Goal: Task Accomplishment & Management: Use online tool/utility

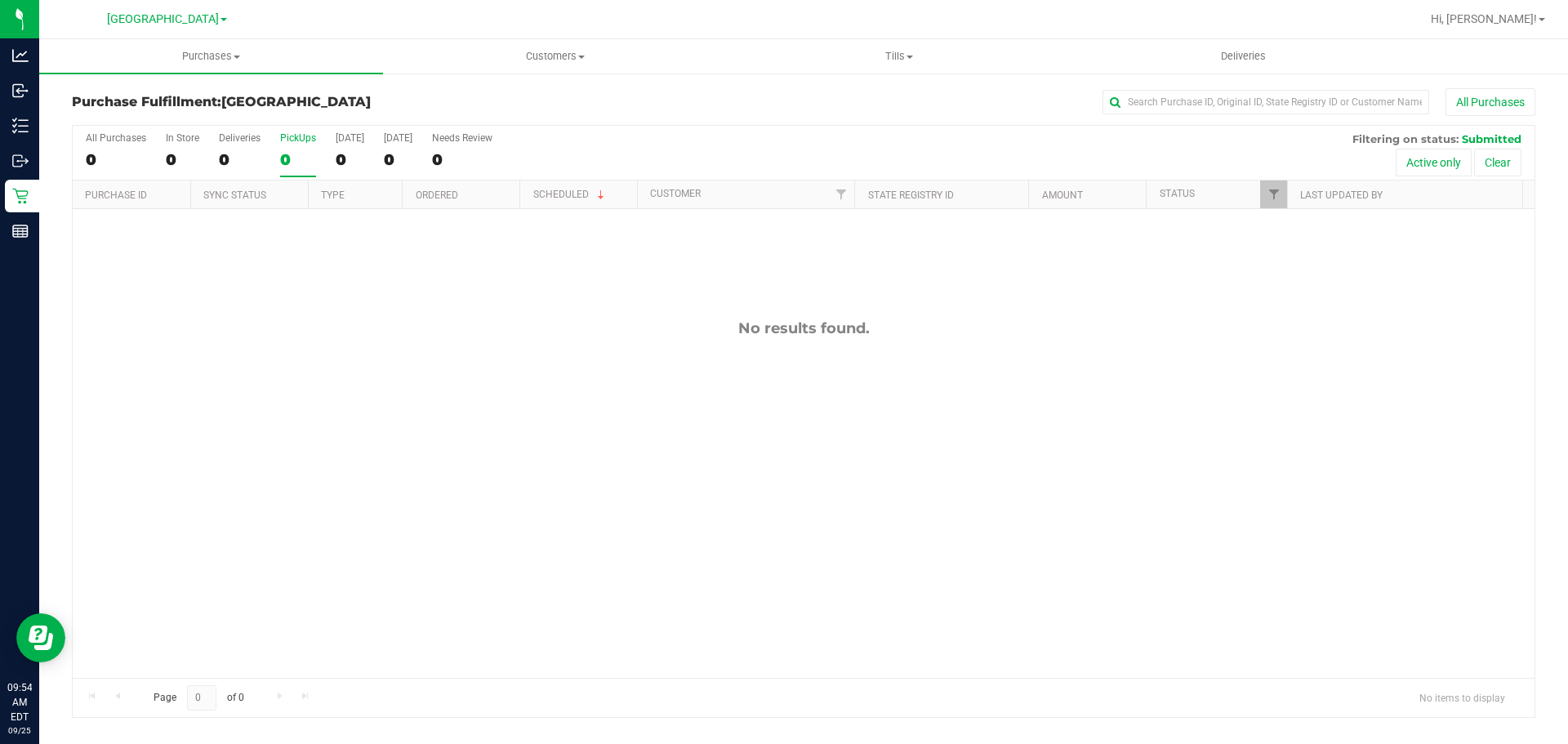
click at [307, 130] on div "All Purchases 0 In Store 0 Deliveries 0 PickUps 0 [DATE] 0 [DATE] 0 Needs Revie…" at bounding box center [803, 131] width 1462 height 13
click at [303, 140] on div "PickUps" at bounding box center [298, 137] width 36 height 11
click at [0, 0] on input "PickUps 0" at bounding box center [0, 0] width 0 height 0
click at [424, 97] on h3 "Purchase Fulfillment: [GEOGRAPHIC_DATA]" at bounding box center [316, 102] width 488 height 15
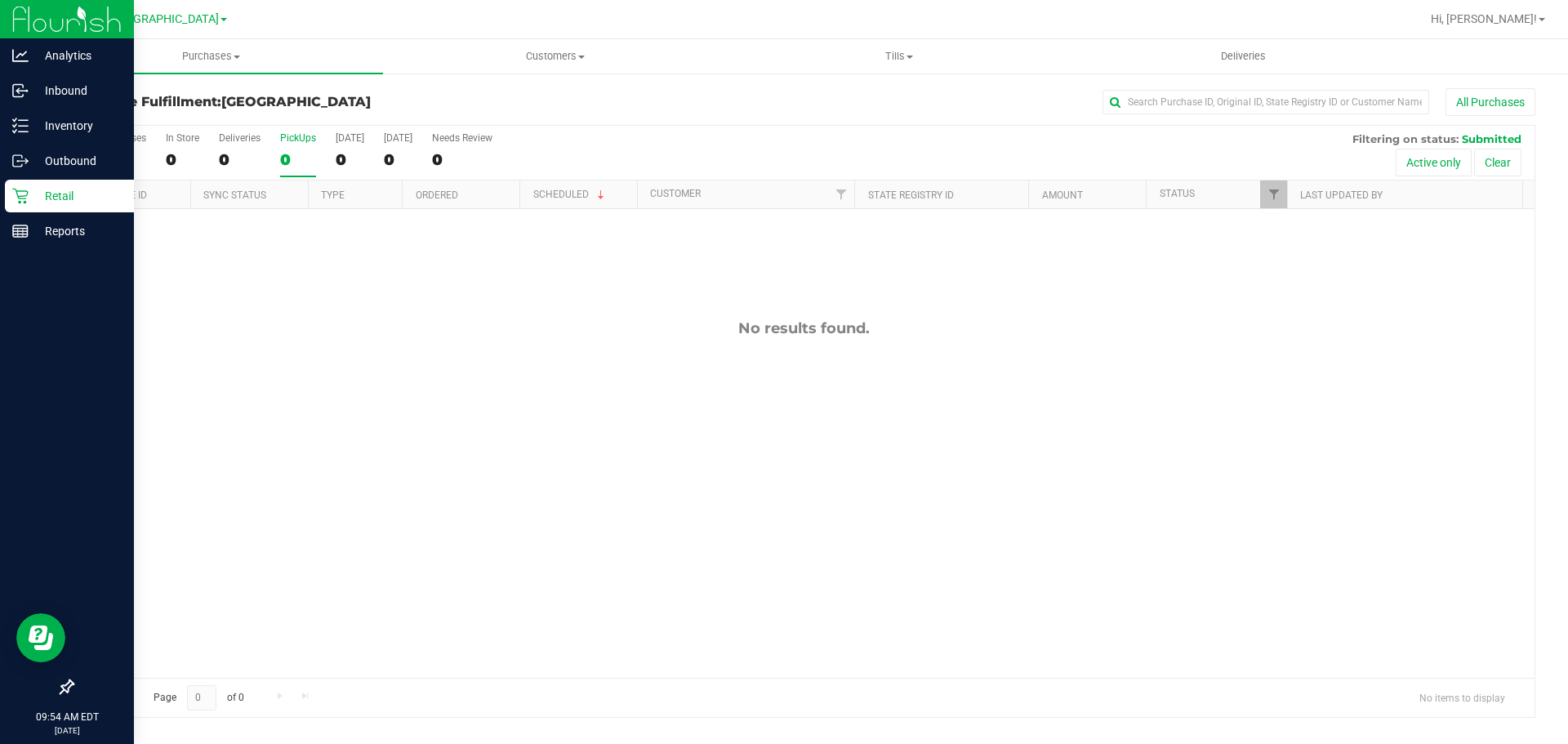
click at [44, 188] on p "Retail" at bounding box center [77, 195] width 98 height 20
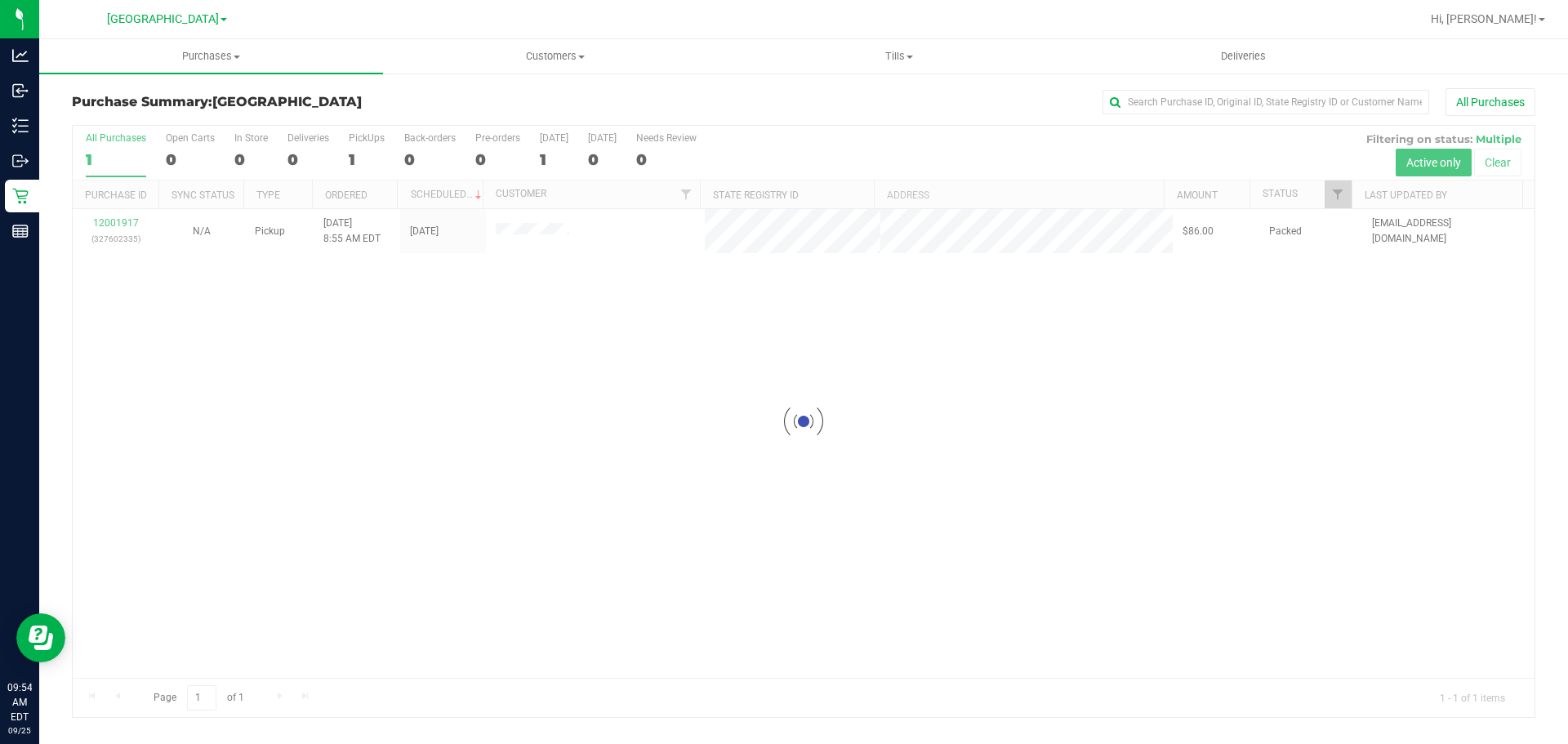
click at [370, 148] on div at bounding box center [803, 421] width 1462 height 591
click at [361, 155] on div "1" at bounding box center [367, 160] width 36 height 19
click at [0, 0] on input "PickUps 1" at bounding box center [0, 0] width 0 height 0
click at [396, 96] on h3 "Purchase Summary: [GEOGRAPHIC_DATA]" at bounding box center [316, 102] width 488 height 15
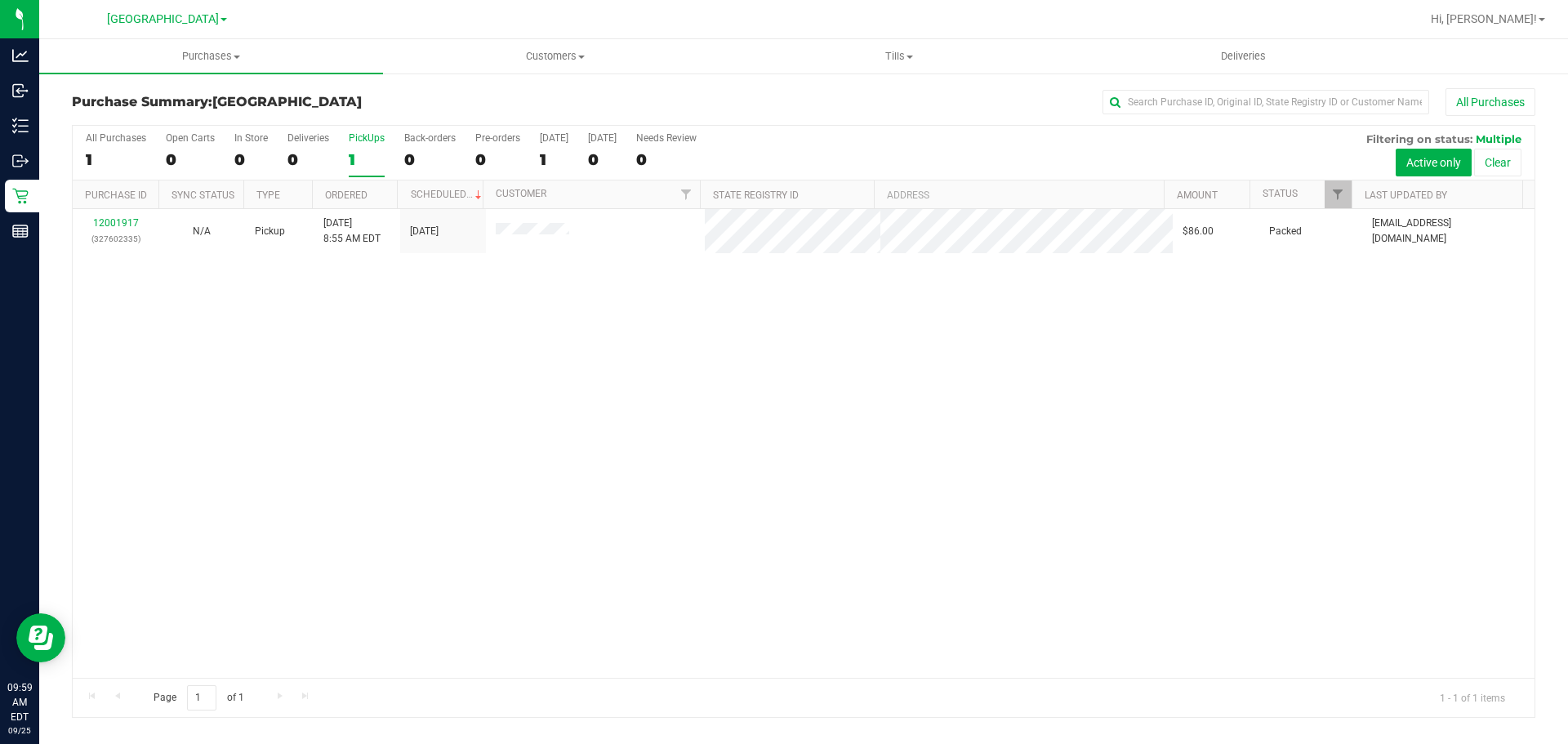
click at [366, 156] on div "1" at bounding box center [367, 160] width 36 height 19
click at [0, 0] on input "PickUps 1" at bounding box center [0, 0] width 0 height 0
click at [389, 89] on div "Purchase Summary: [GEOGRAPHIC_DATA] All Purchases" at bounding box center [803, 106] width 1463 height 36
click at [376, 148] on label "PickUps 1" at bounding box center [367, 155] width 36 height 45
click at [0, 0] on input "PickUps 1" at bounding box center [0, 0] width 0 height 0
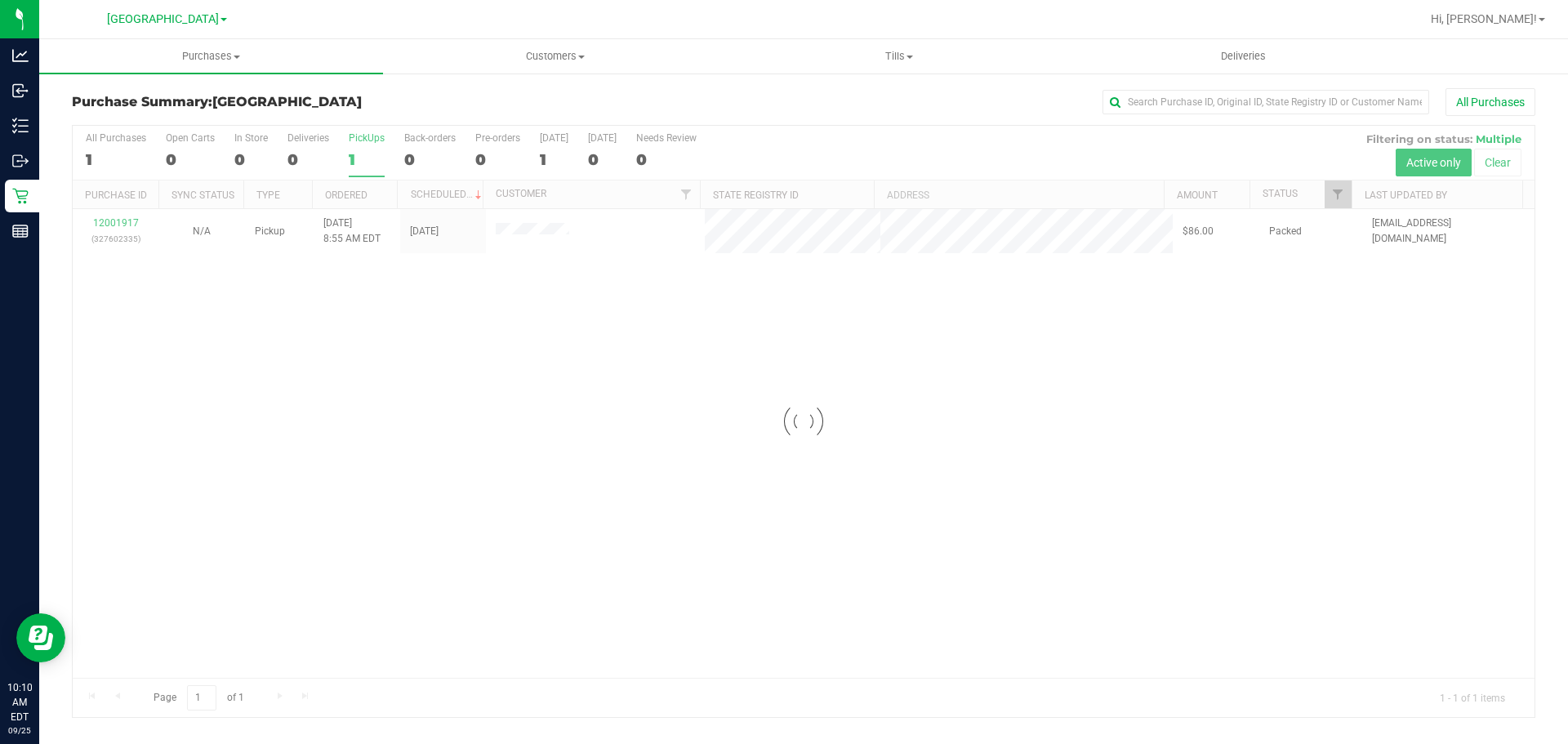
click at [430, 97] on h3 "Purchase Summary: [GEOGRAPHIC_DATA]" at bounding box center [316, 102] width 488 height 15
click at [361, 137] on div "PickUps" at bounding box center [367, 137] width 36 height 11
click at [0, 0] on input "PickUps 1" at bounding box center [0, 0] width 0 height 0
click at [370, 109] on h3 "Purchase Summary: [GEOGRAPHIC_DATA]" at bounding box center [316, 102] width 488 height 15
click at [382, 104] on h3 "Purchase Summary: [GEOGRAPHIC_DATA]" at bounding box center [316, 102] width 488 height 15
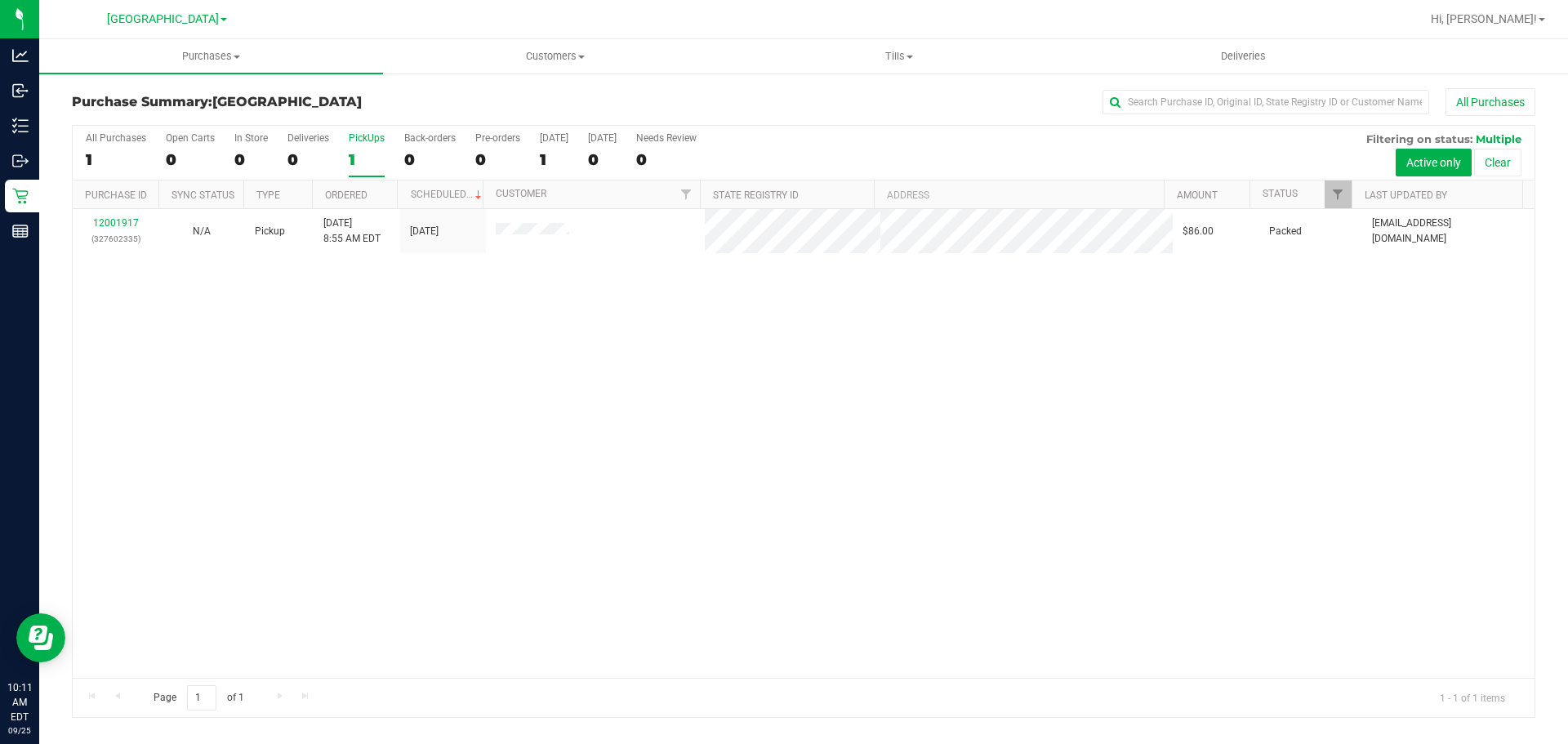
click at [353, 132] on div "PickUps" at bounding box center [367, 137] width 36 height 11
click at [0, 0] on input "PickUps 1" at bounding box center [0, 0] width 0 height 0
click at [362, 103] on h3 "Purchase Summary: [GEOGRAPHIC_DATA]" at bounding box center [316, 102] width 488 height 15
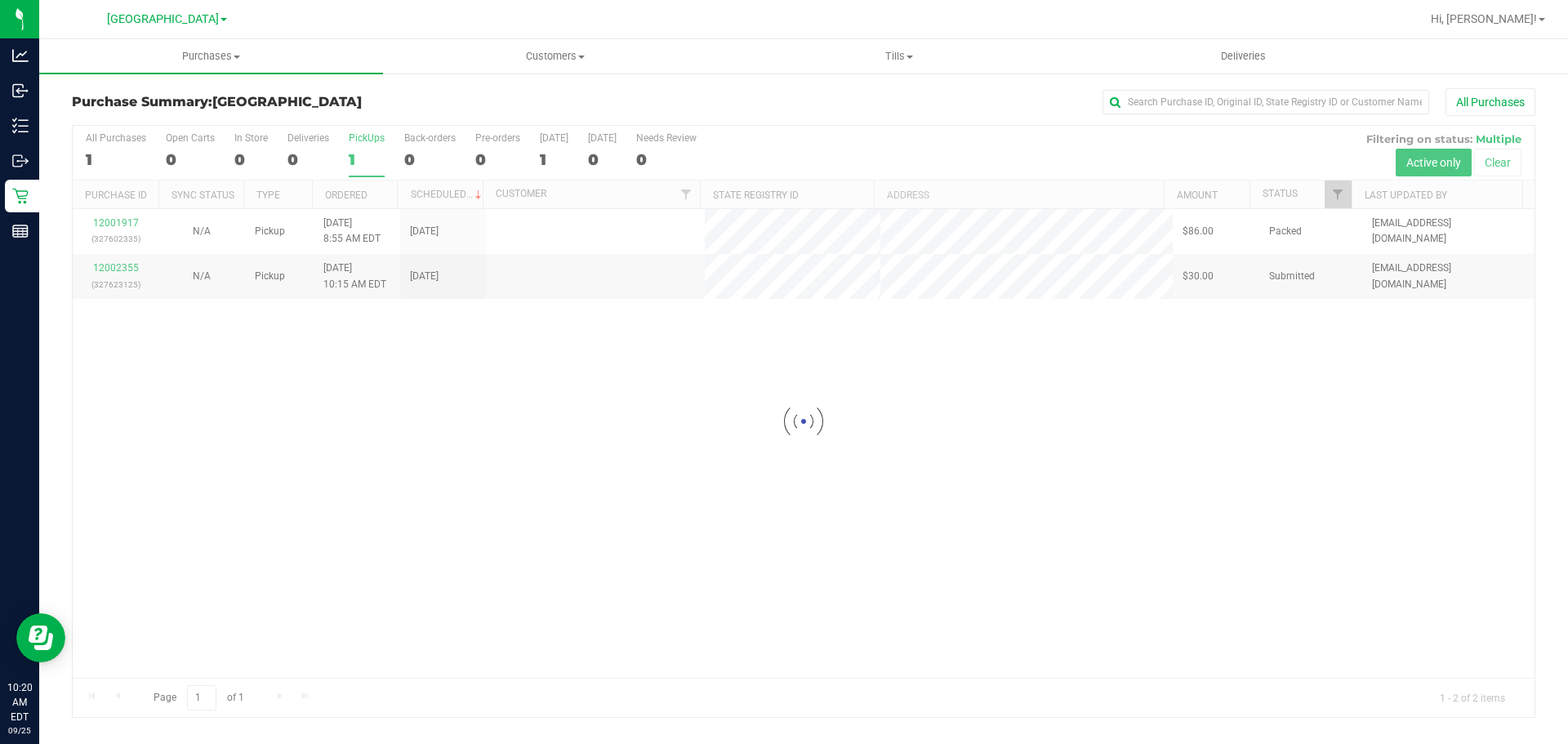
click at [131, 270] on div at bounding box center [803, 421] width 1462 height 591
click at [124, 271] on div at bounding box center [803, 421] width 1462 height 591
click at [117, 273] on div "12002355 (327623125)" at bounding box center [115, 276] width 67 height 31
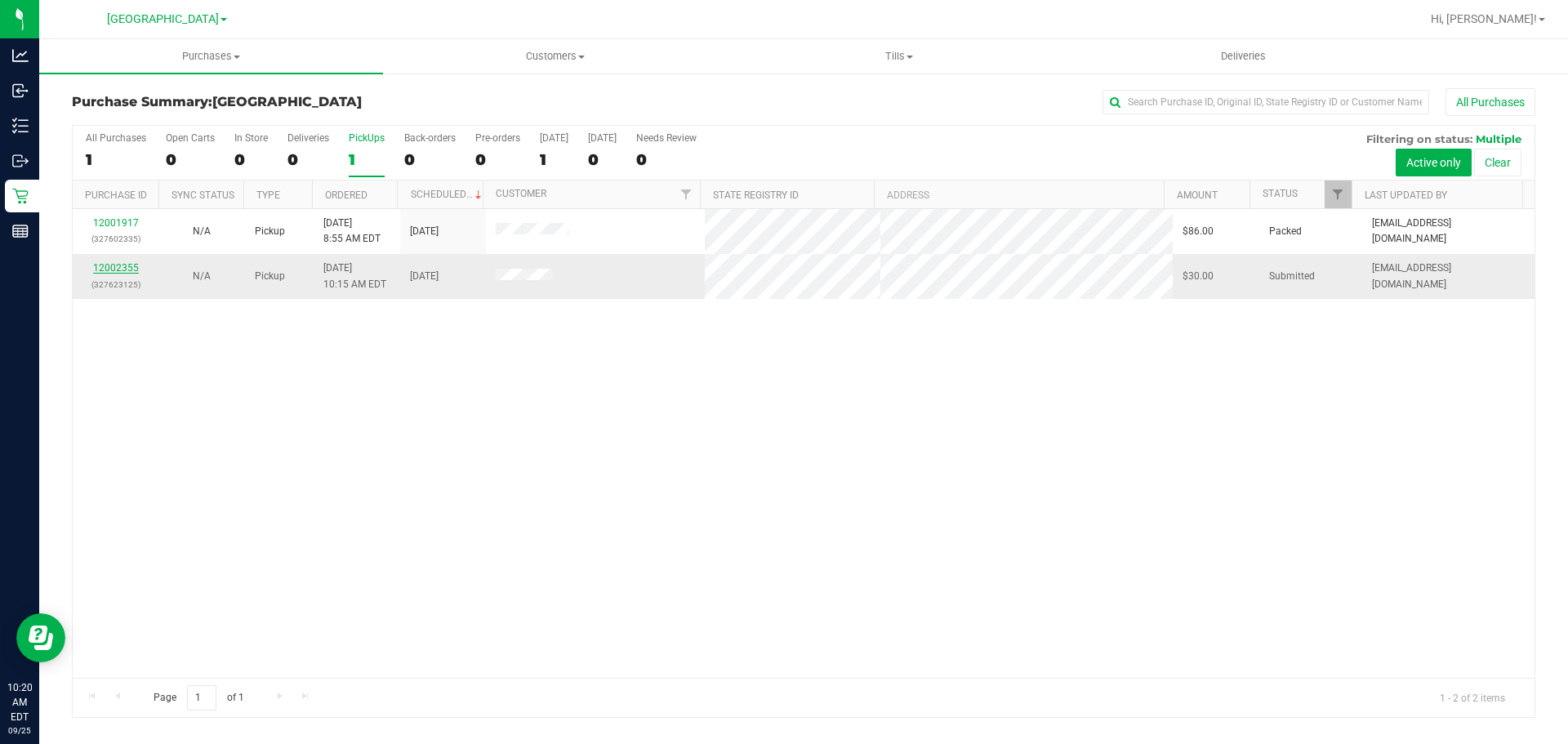
click at [123, 266] on link "12002355" at bounding box center [116, 267] width 46 height 11
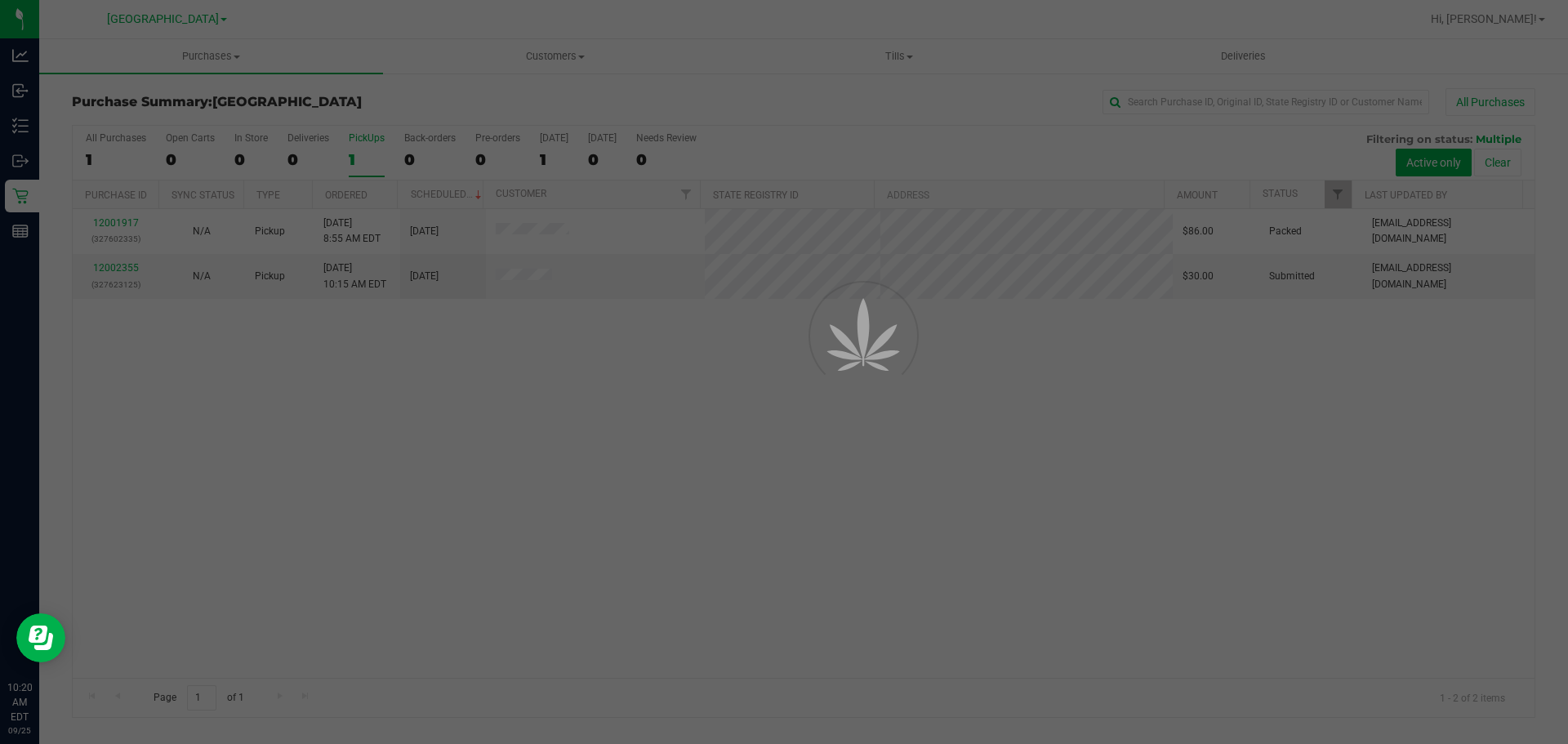
click at [311, 368] on div at bounding box center [784, 372] width 1568 height 744
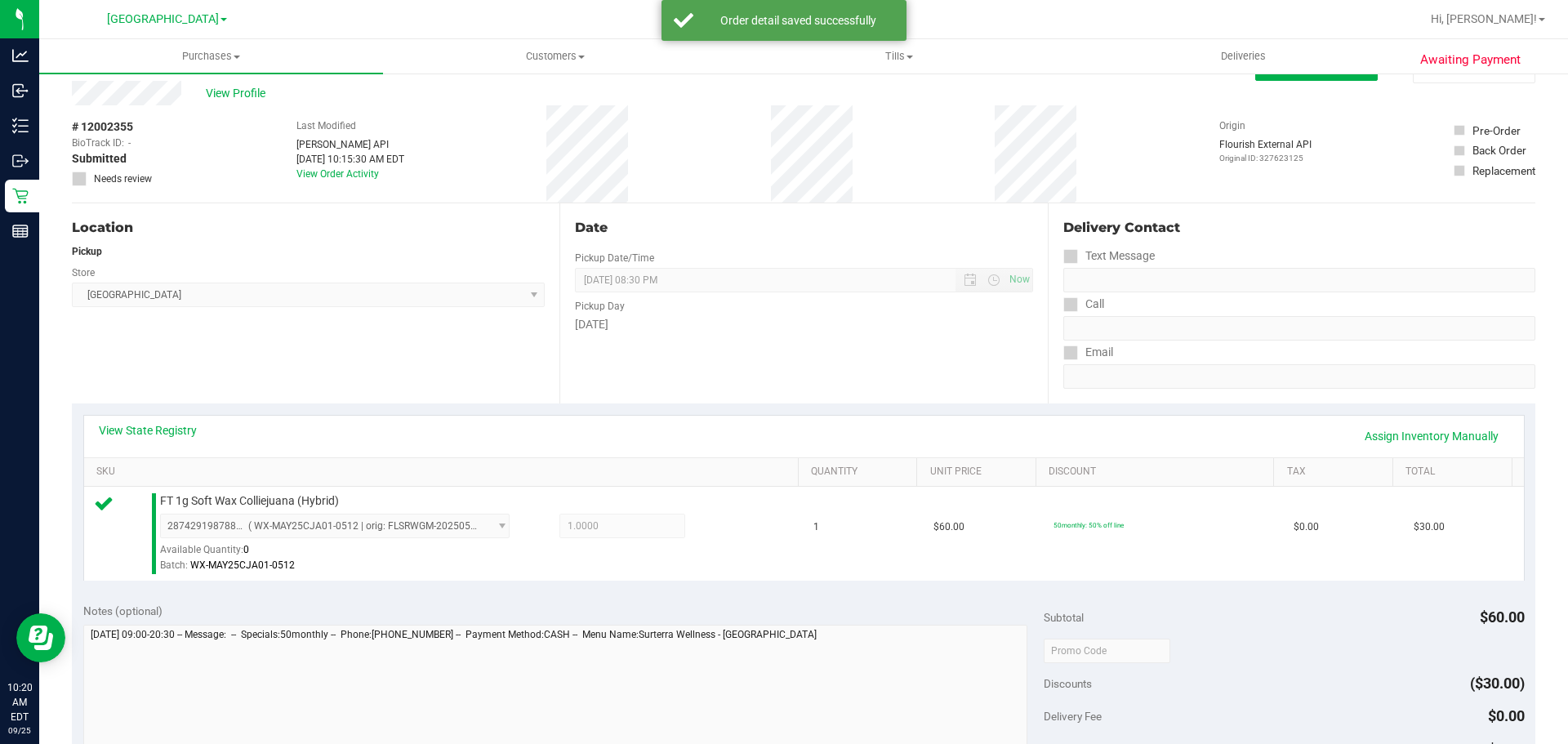
scroll to position [245, 0]
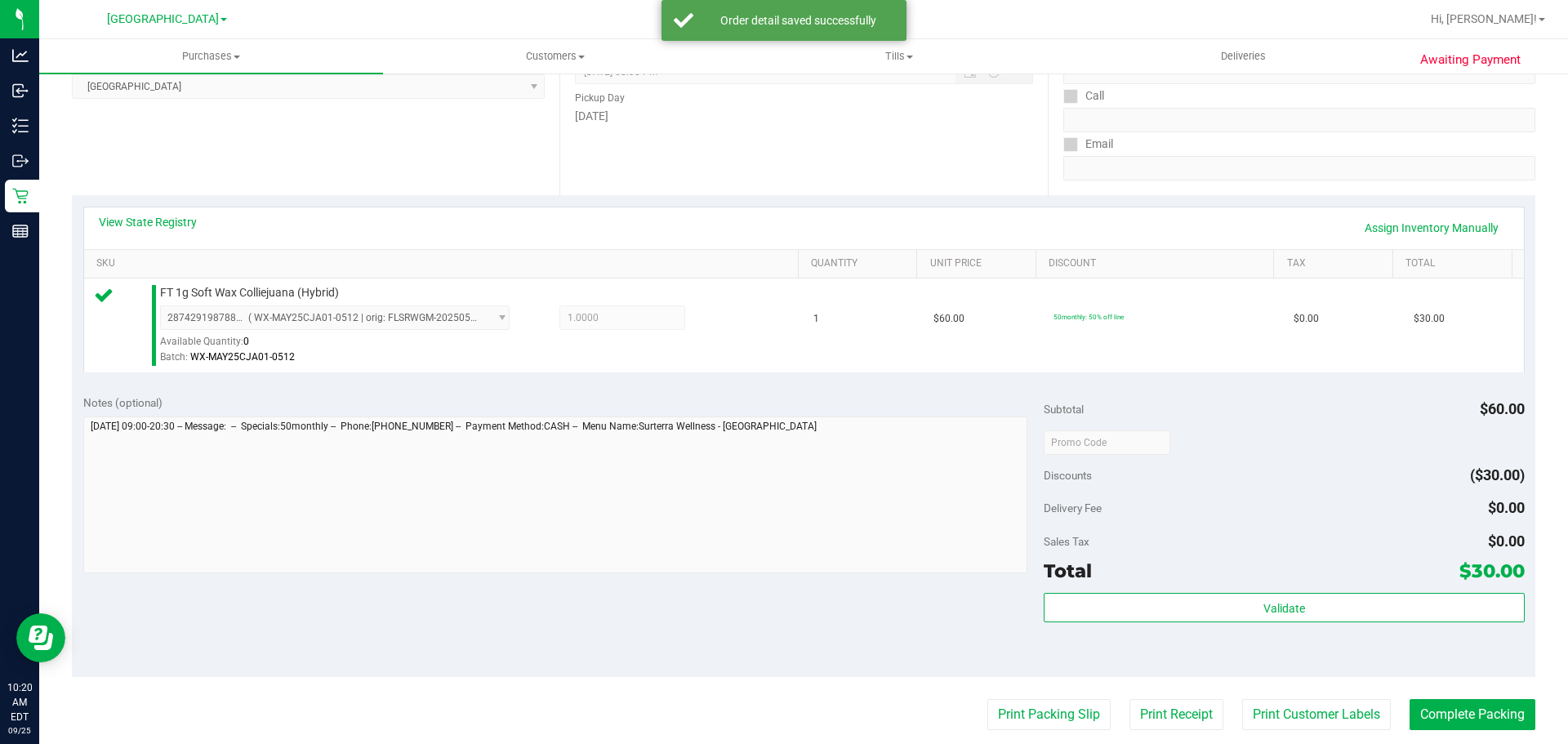
click at [1341, 622] on div "Validate" at bounding box center [1283, 608] width 480 height 31
click at [1340, 622] on div "Validate" at bounding box center [1283, 608] width 480 height 31
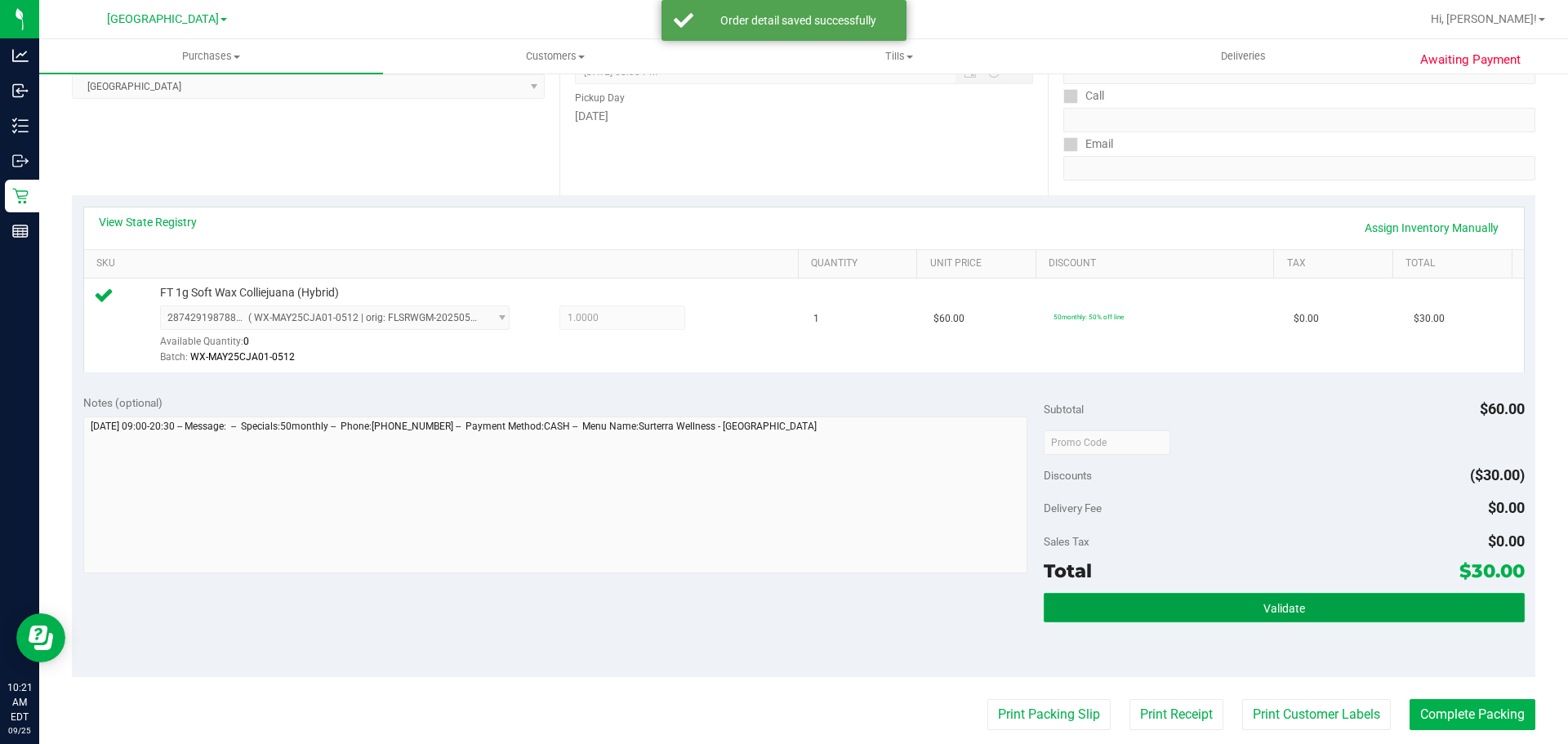
click at [1167, 608] on button "Validate" at bounding box center [1283, 607] width 480 height 29
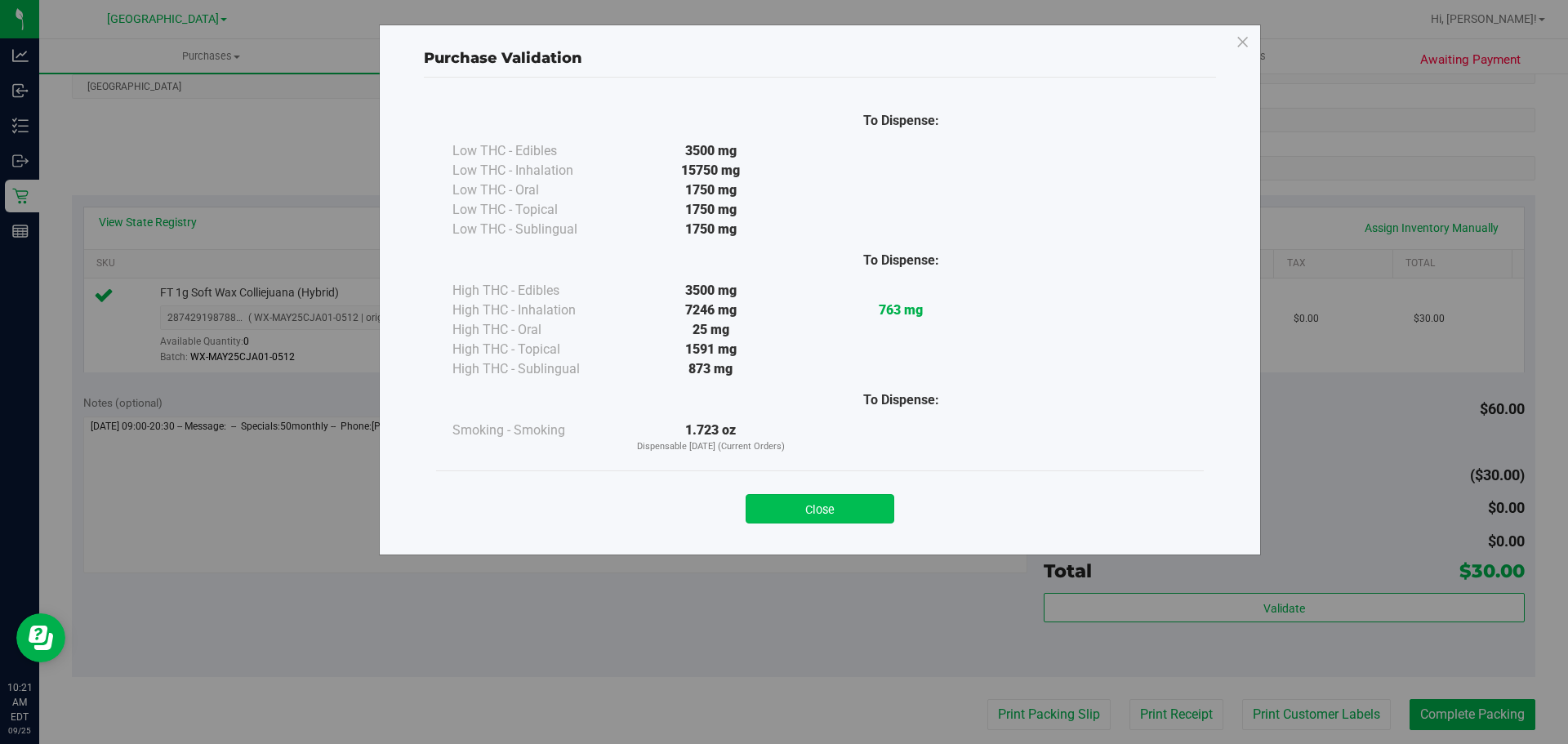
click at [852, 502] on button "Close" at bounding box center [819, 509] width 149 height 29
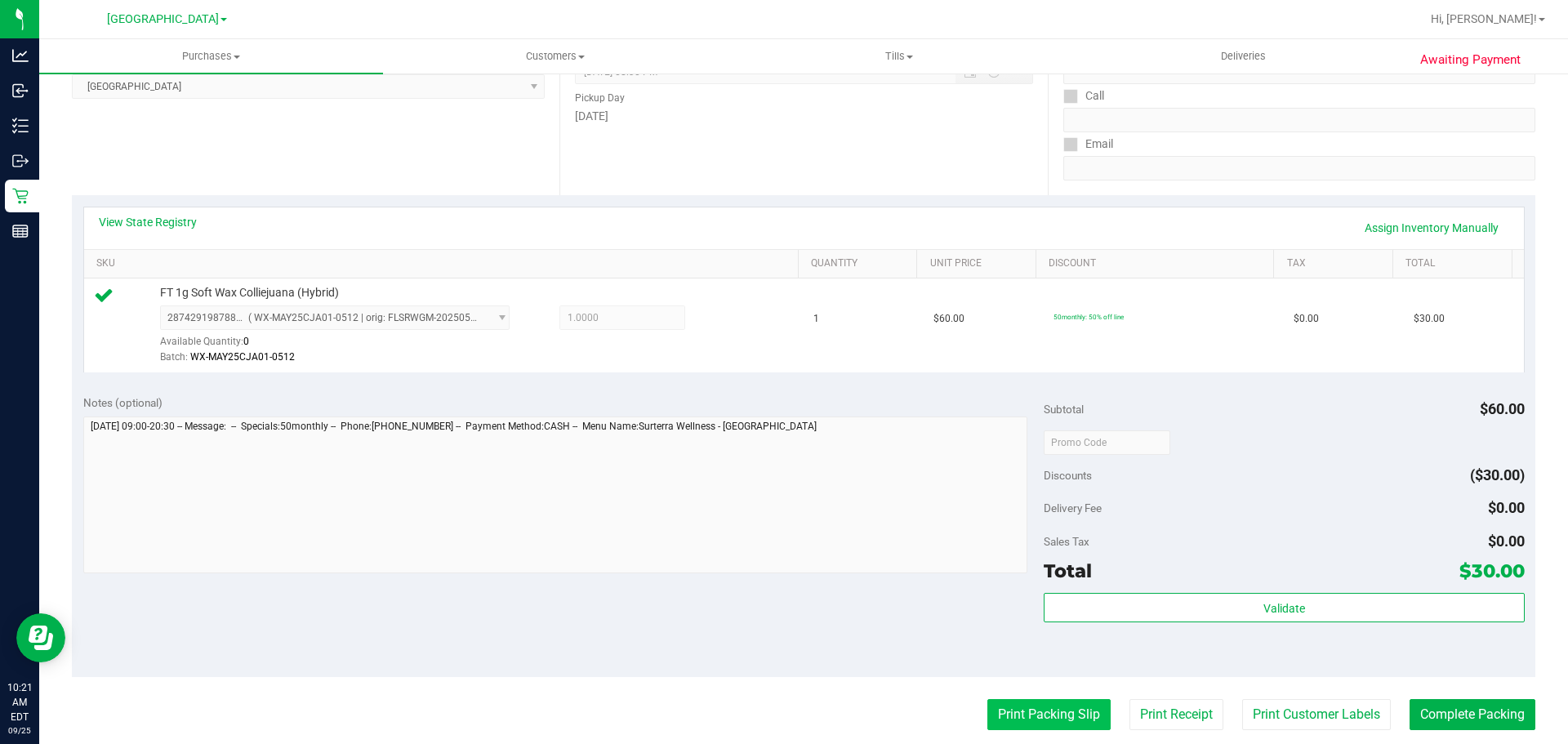
click at [1007, 705] on button "Print Packing Slip" at bounding box center [1049, 715] width 124 height 31
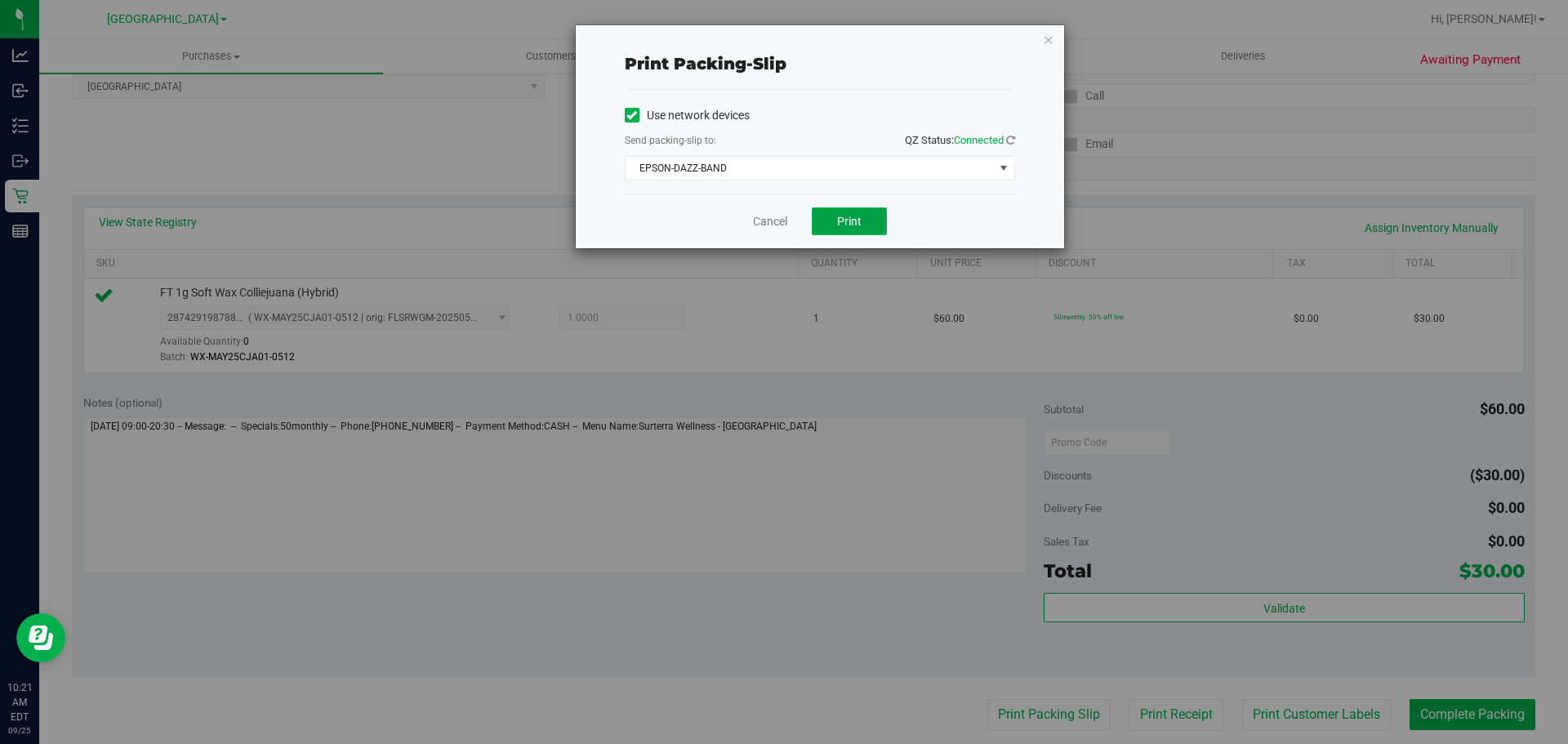
click at [840, 210] on button "Print" at bounding box center [849, 221] width 75 height 28
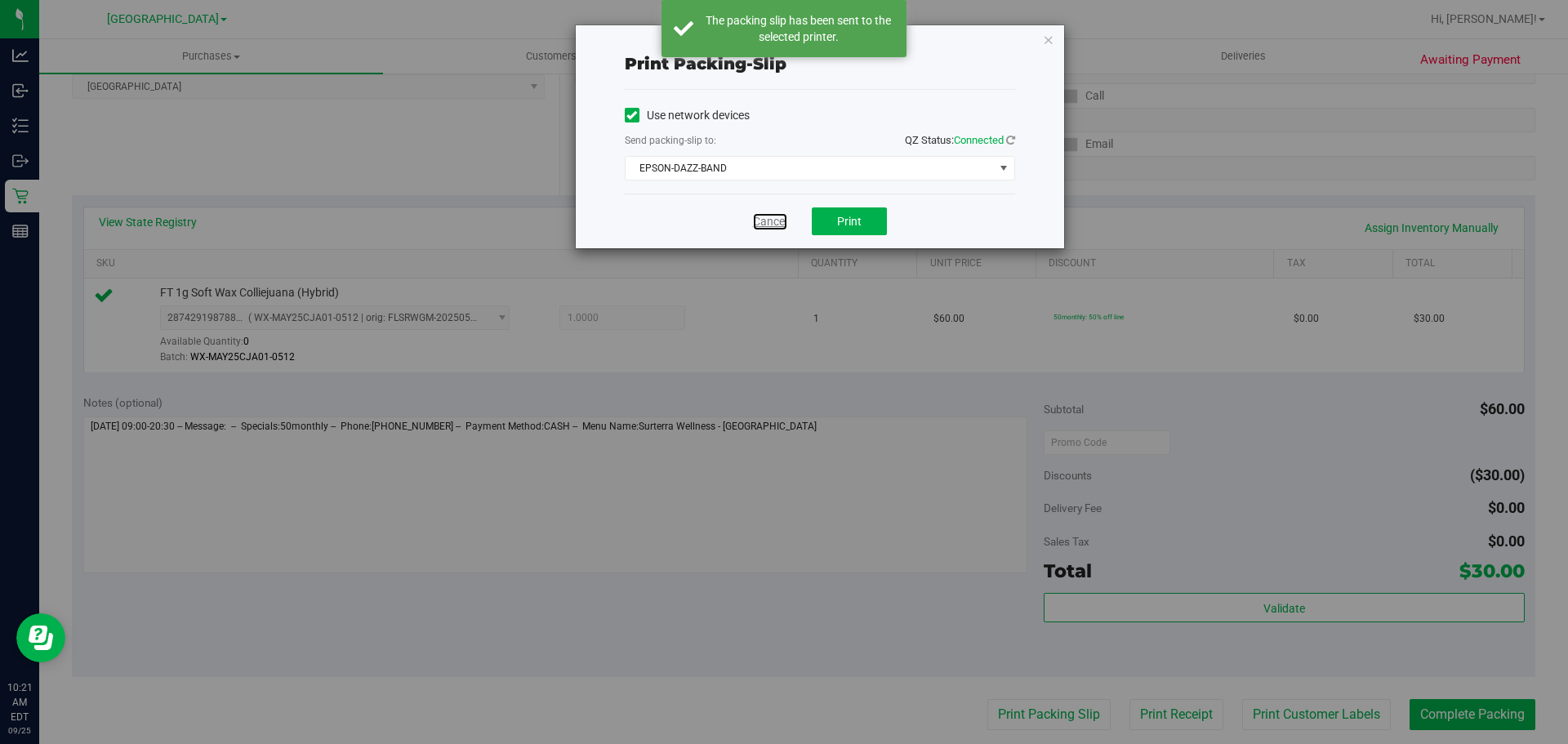
click at [768, 226] on link "Cancel" at bounding box center [770, 222] width 35 height 17
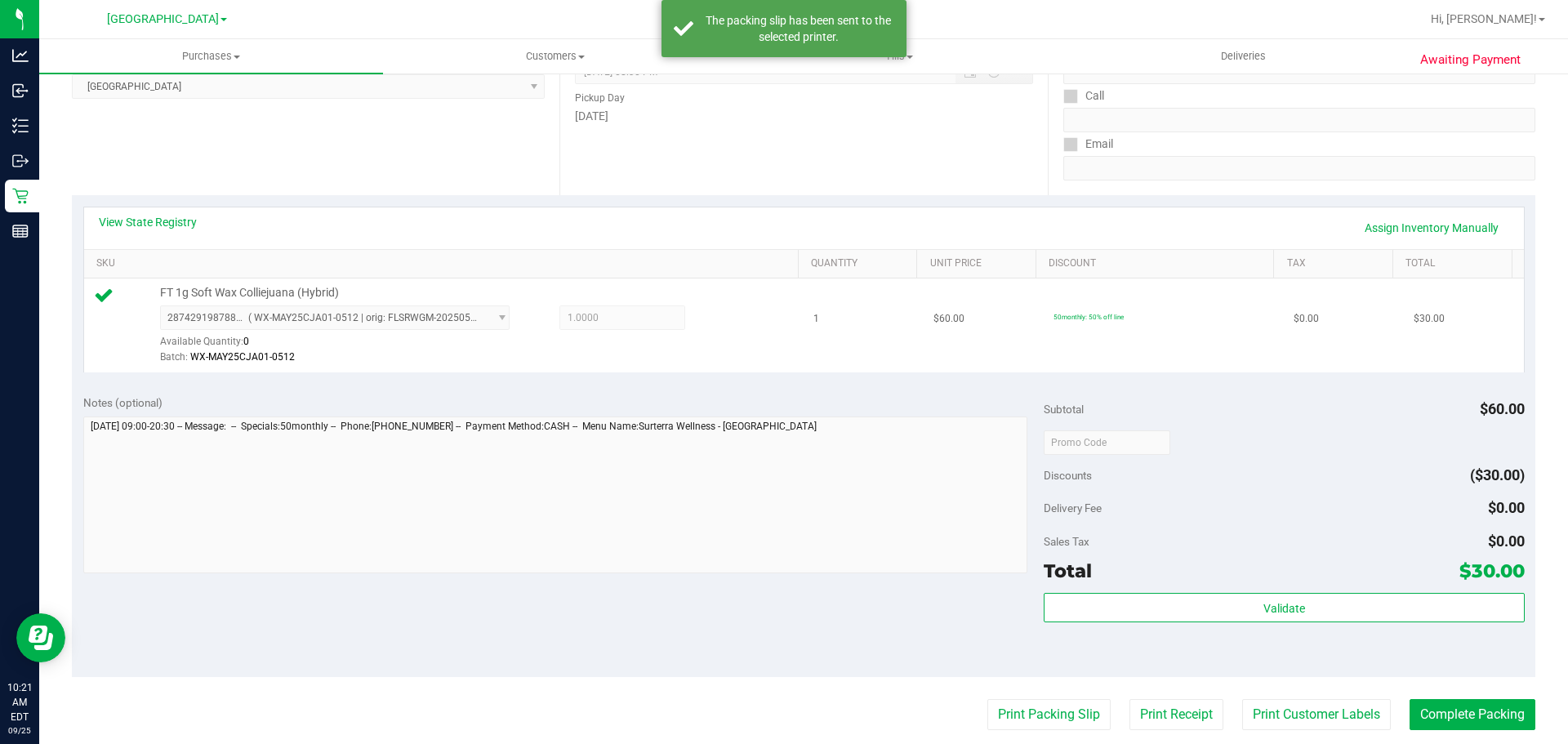
drag, startPoint x: 884, startPoint y: 376, endPoint x: 887, endPoint y: 326, distance: 50.1
click at [887, 370] on div "View State Registry Assign Inventory Manually SKU Quantity Unit Price Discount …" at bounding box center [803, 289] width 1463 height 188
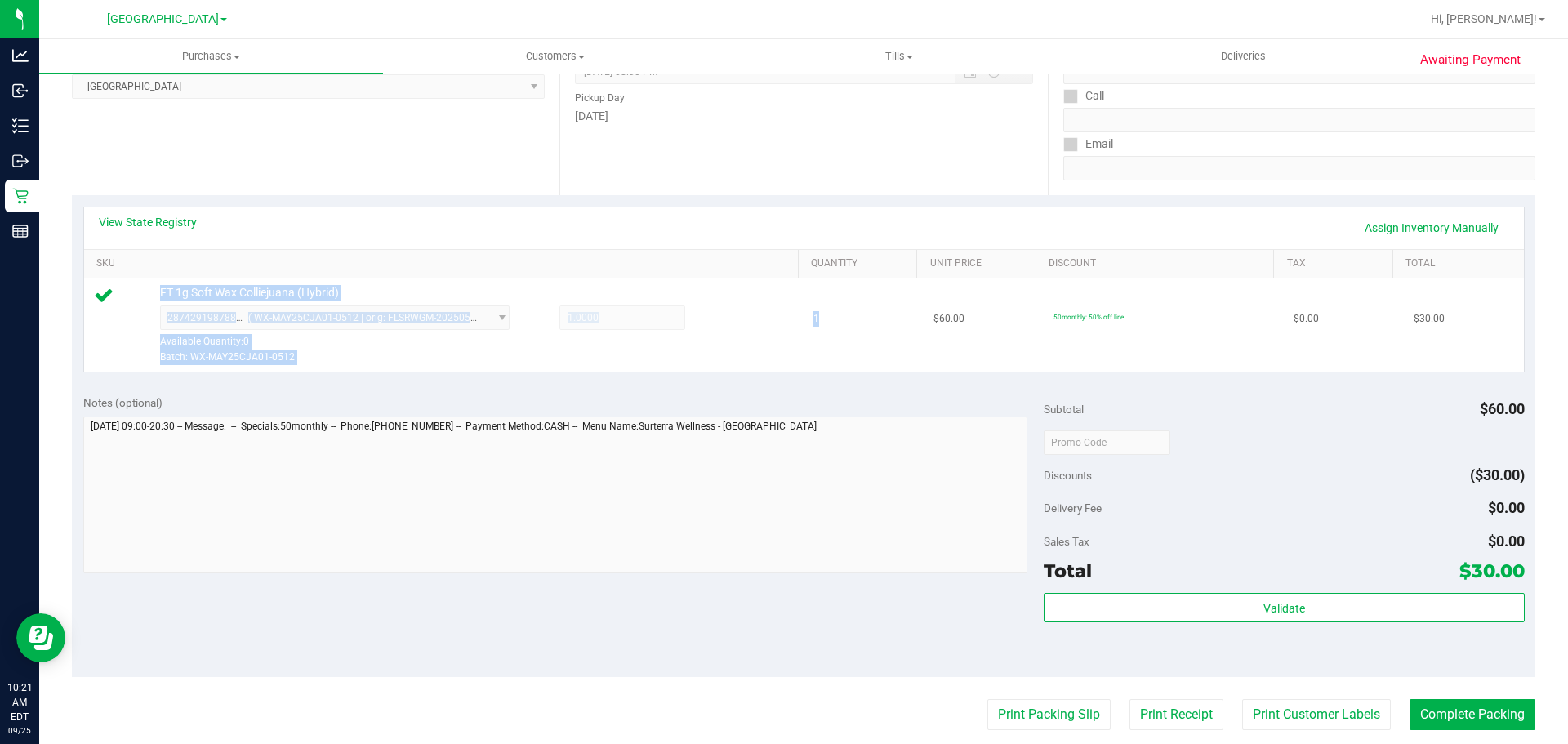
click at [810, 338] on td "1" at bounding box center [864, 325] width 120 height 94
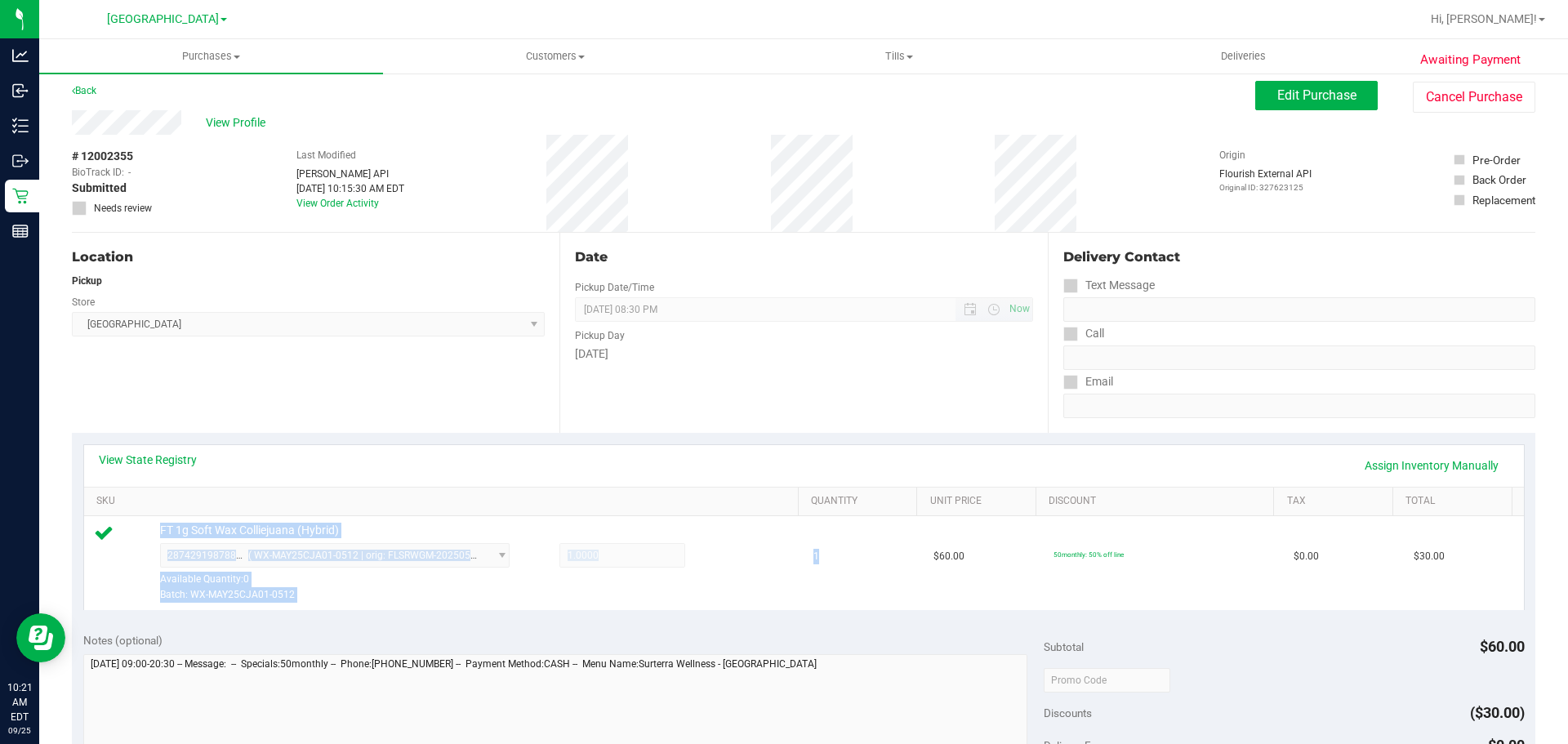
scroll to position [0, 0]
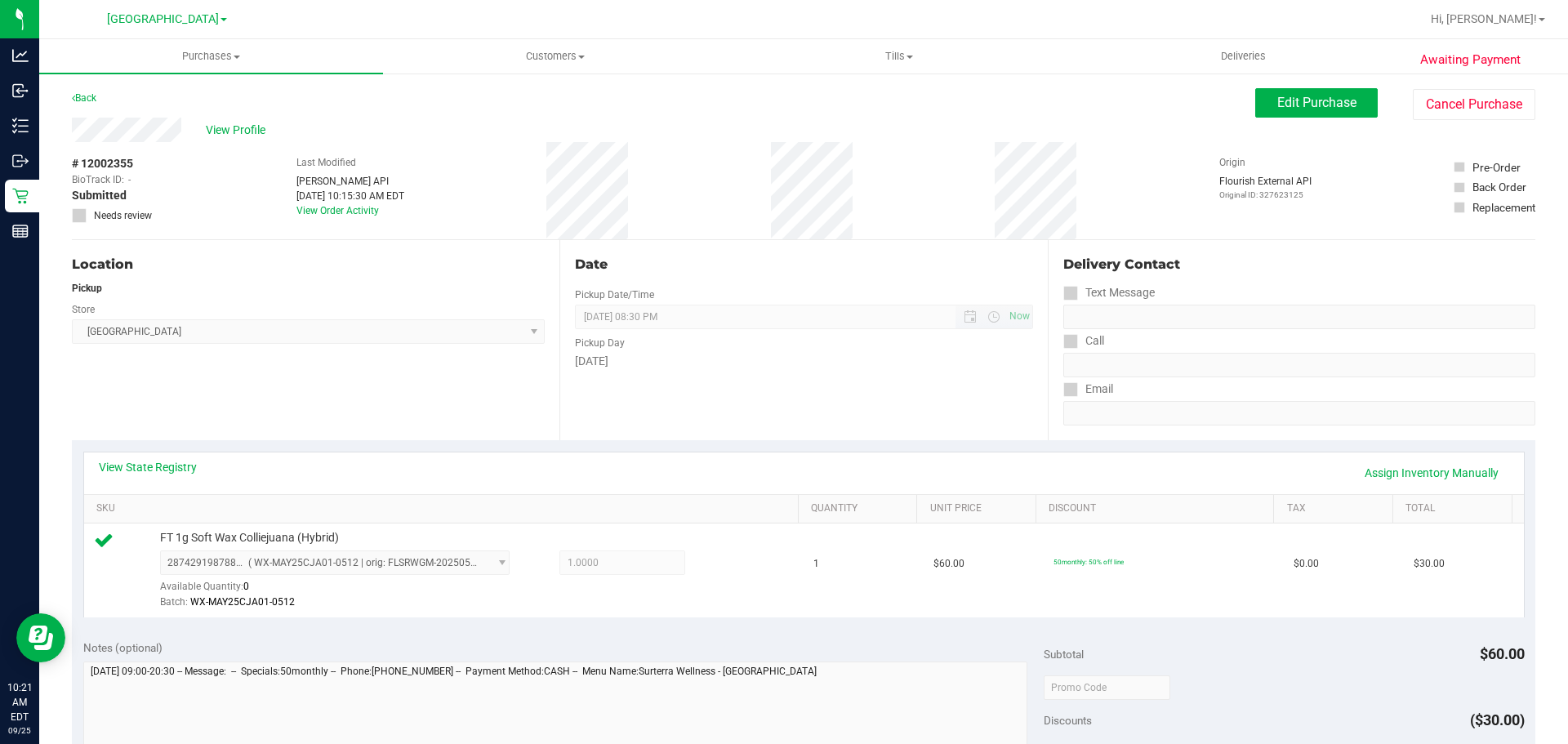
click at [808, 308] on span "09/25/2025 08:30 PM Now" at bounding box center [803, 316] width 457 height 24
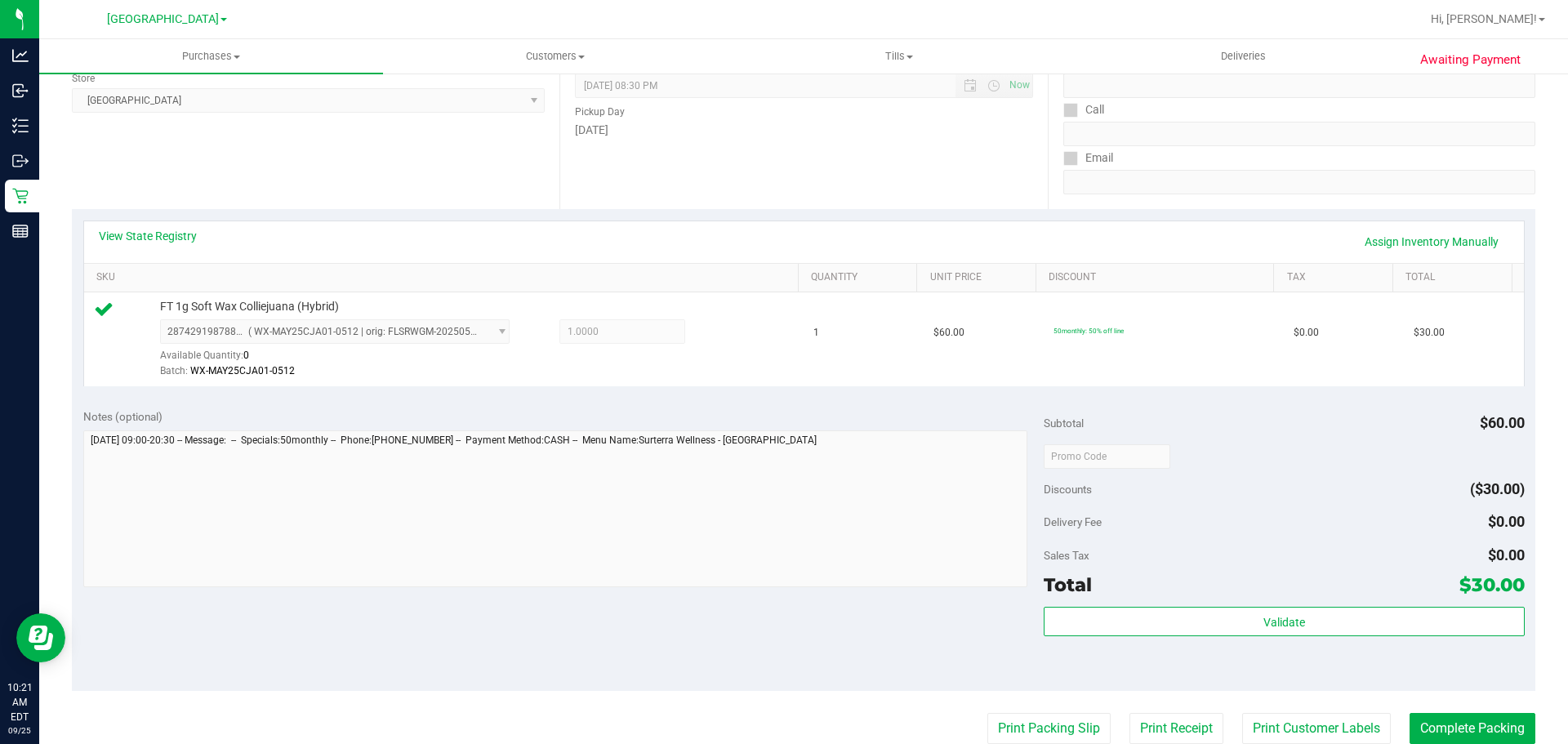
scroll to position [245, 0]
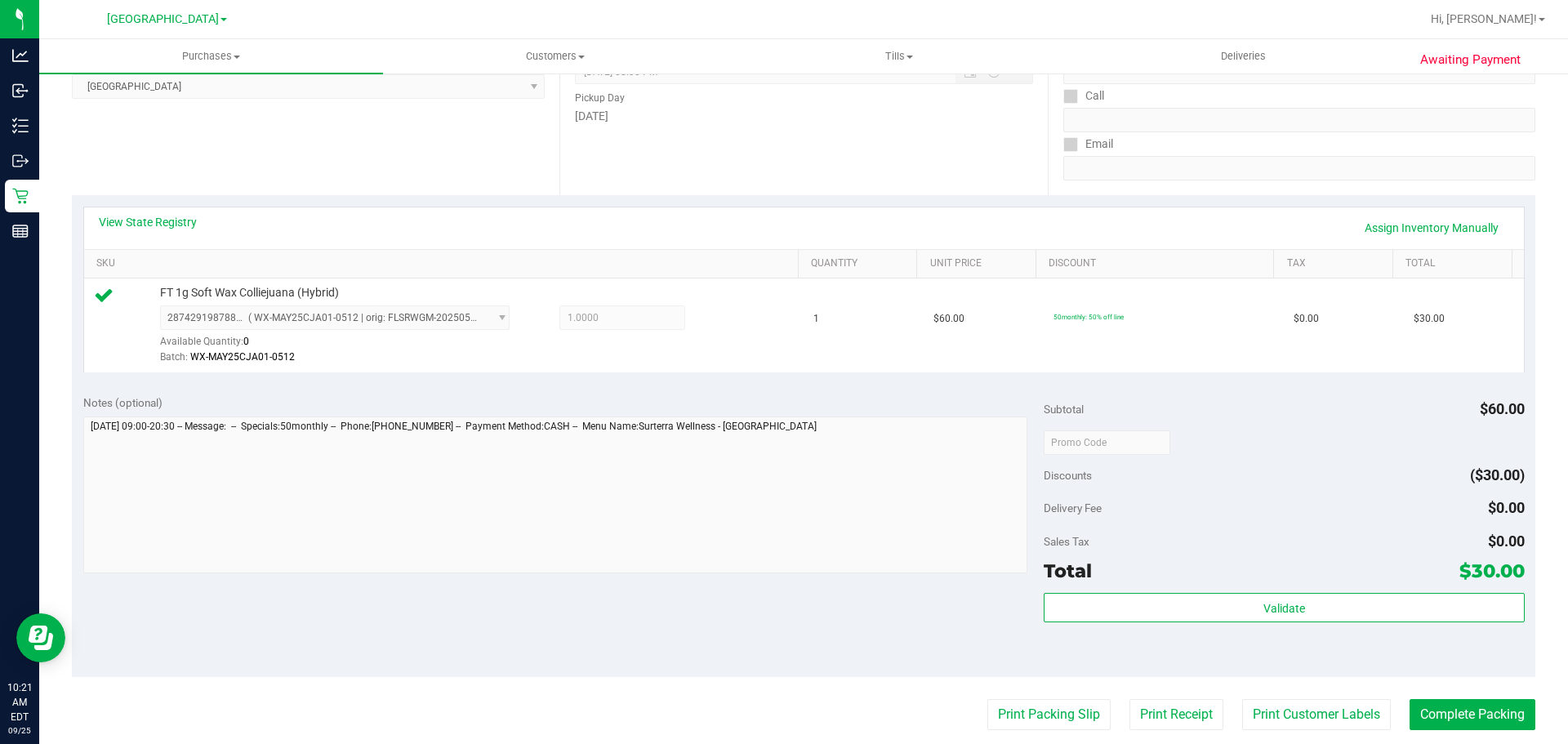
click at [1250, 578] on div "Total $30.00" at bounding box center [1283, 570] width 480 height 29
click at [1246, 589] on div "Subtotal $60.00 Discounts ($30.00) Delivery Fee $0.00 Sales Tax $0.00 Total $30…" at bounding box center [1283, 530] width 480 height 272
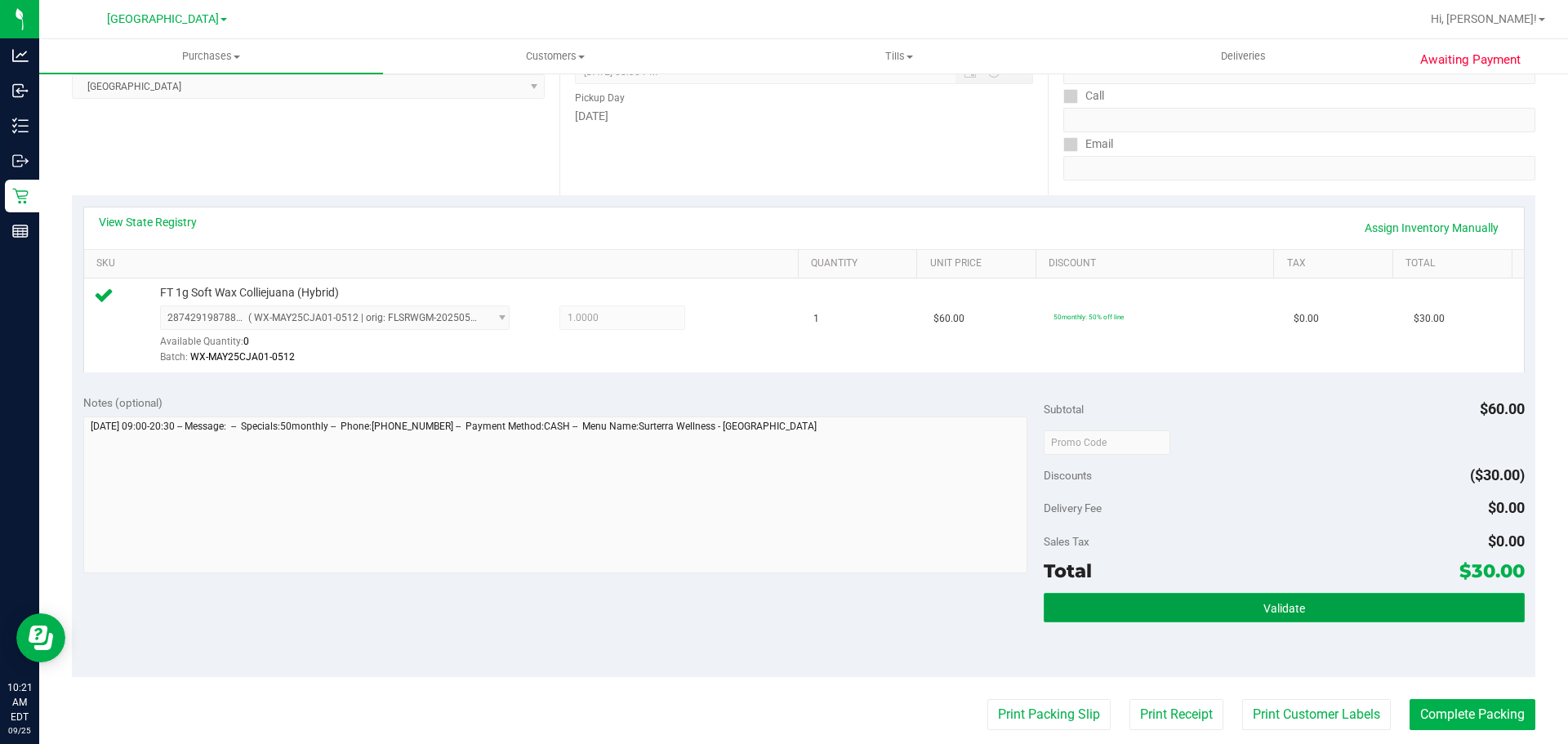
click at [1240, 597] on button "Validate" at bounding box center [1283, 607] width 480 height 29
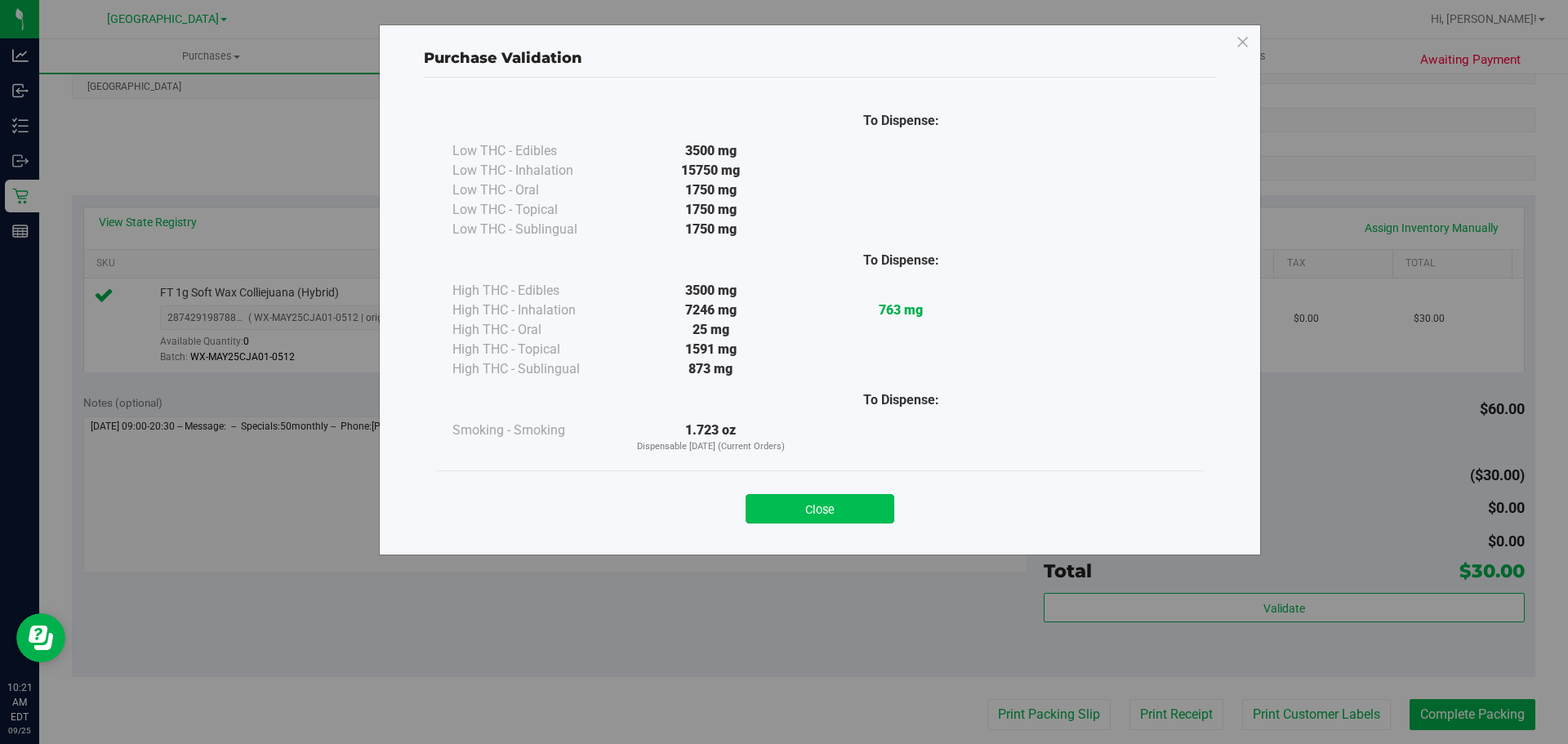
click at [788, 503] on button "Close" at bounding box center [819, 509] width 149 height 29
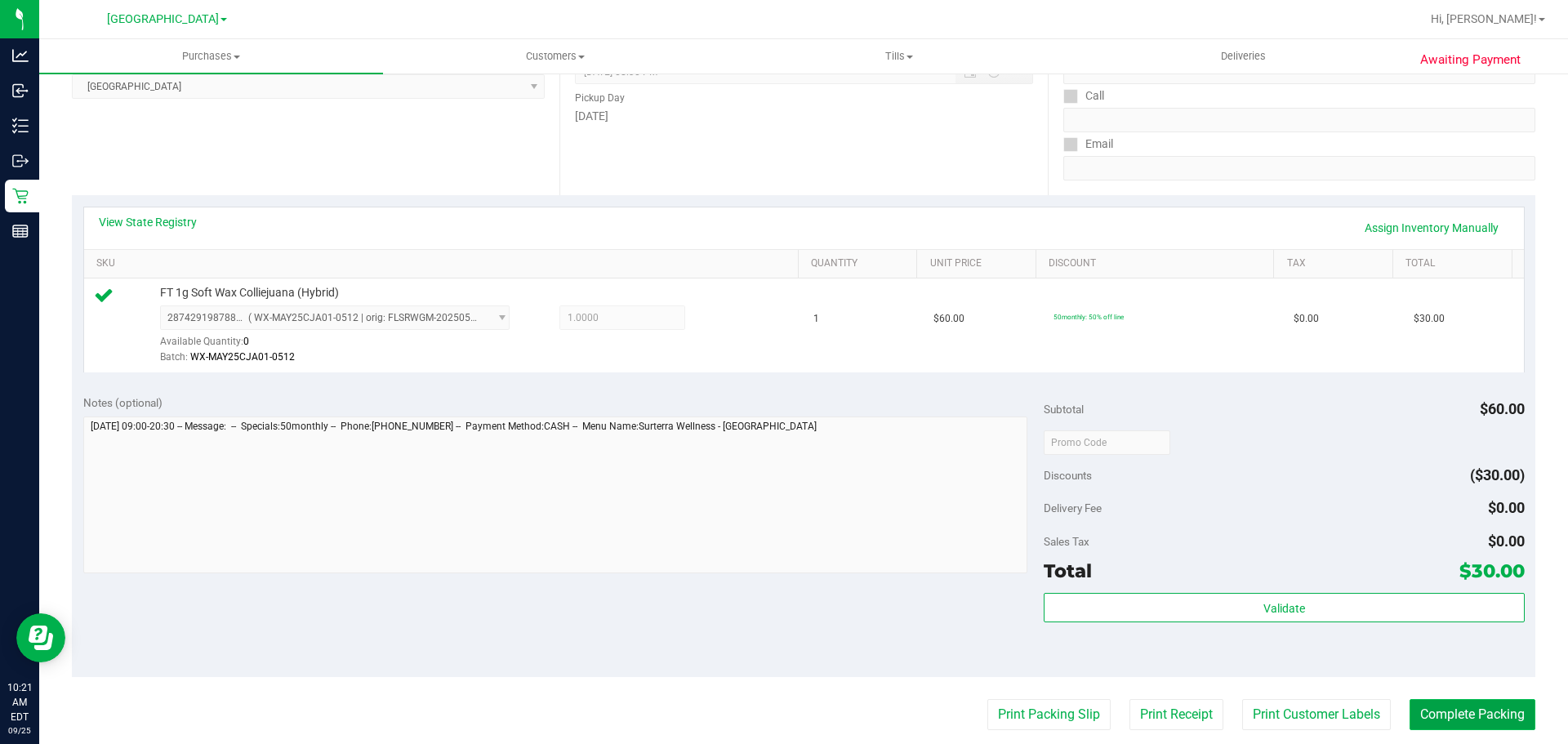
click at [1482, 730] on button "Complete Packing" at bounding box center [1471, 715] width 125 height 31
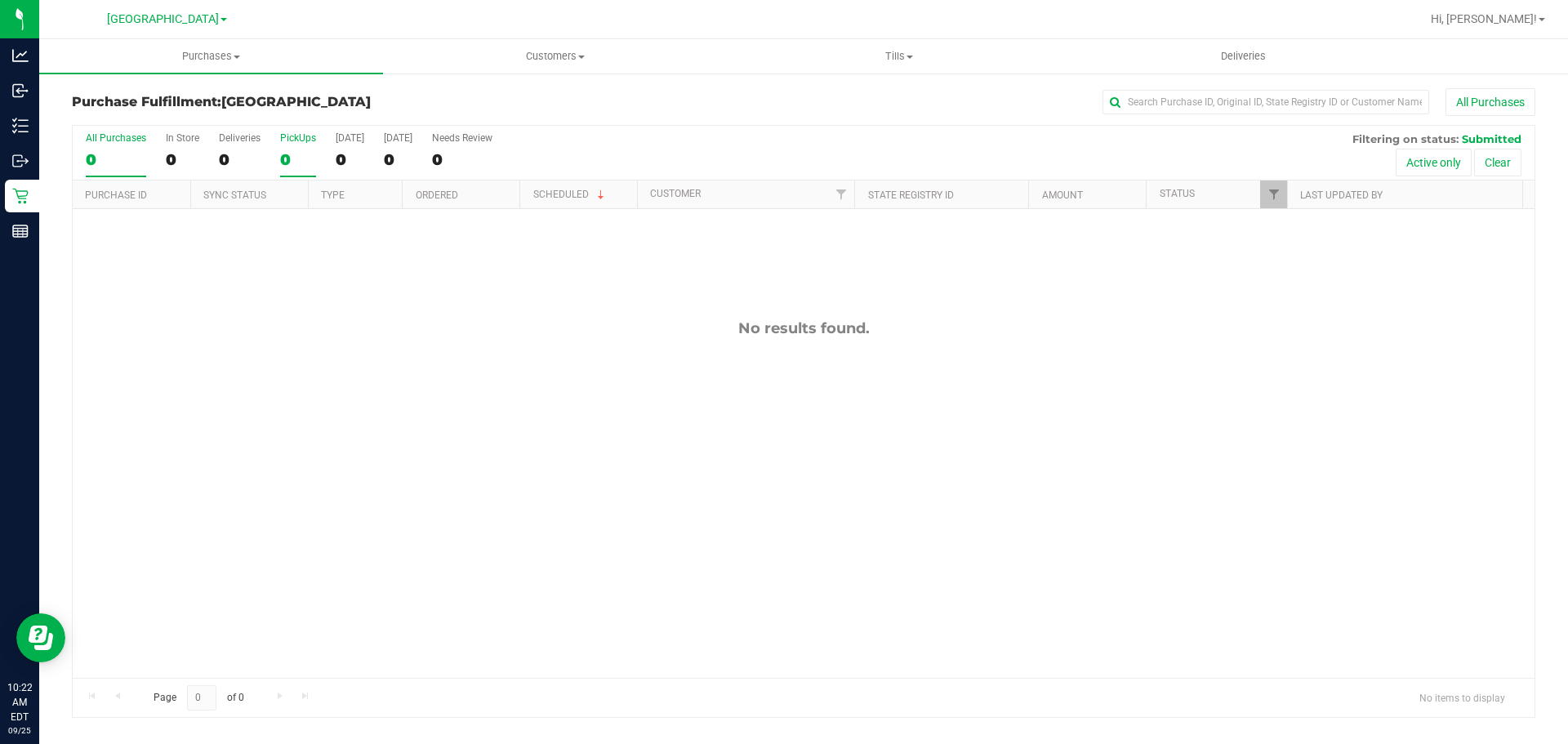
click at [303, 159] on div "0" at bounding box center [298, 160] width 36 height 19
click at [0, 0] on input "PickUps 0" at bounding box center [0, 0] width 0 height 0
click at [298, 273] on div "No results found." at bounding box center [803, 499] width 1462 height 579
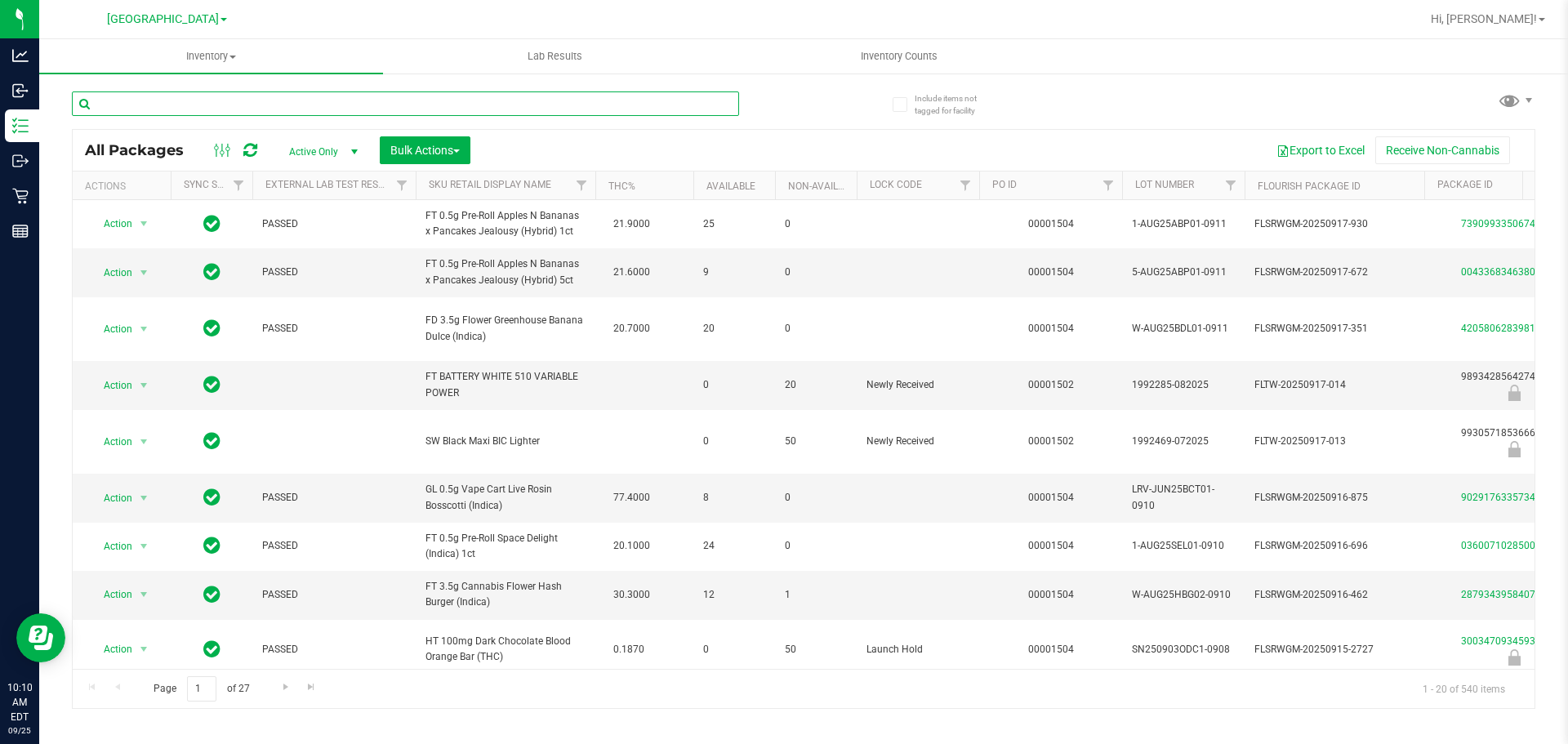
click at [291, 96] on input "text" at bounding box center [405, 104] width 667 height 24
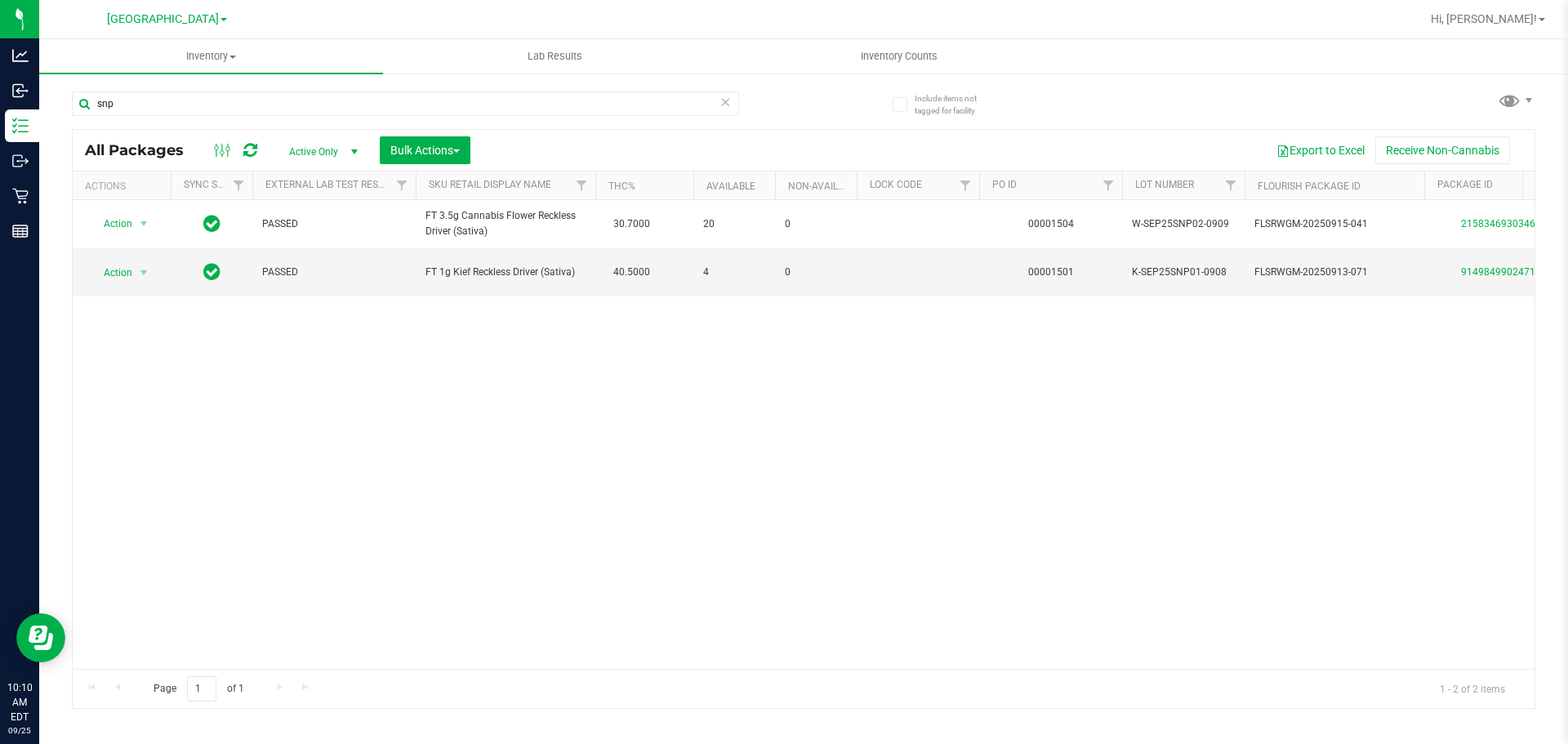
click at [481, 671] on div "Page 1 of 1 1 - 2 of 2 items" at bounding box center [803, 688] width 1462 height 39
click at [122, 105] on input "snp" at bounding box center [405, 104] width 667 height 24
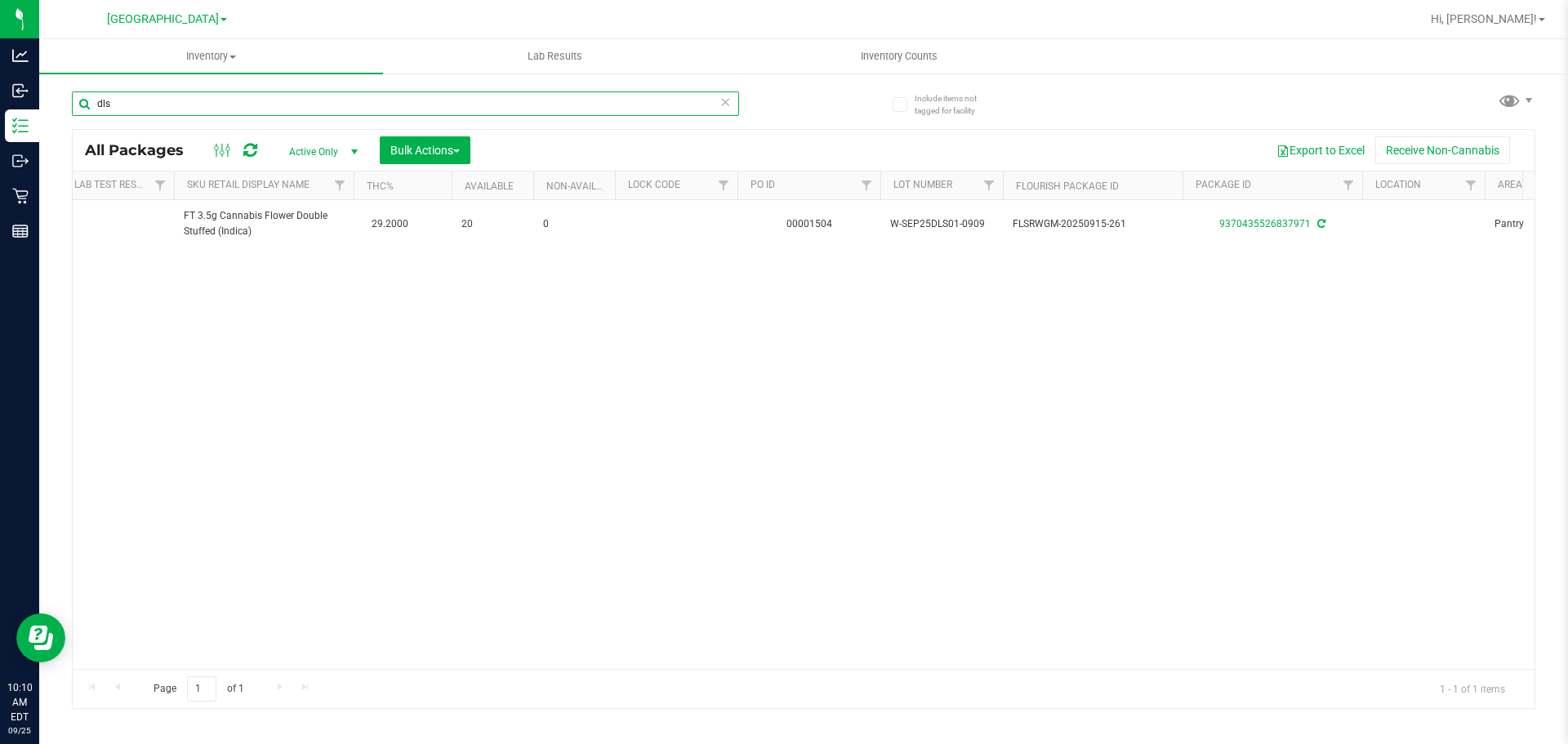
scroll to position [0, 290]
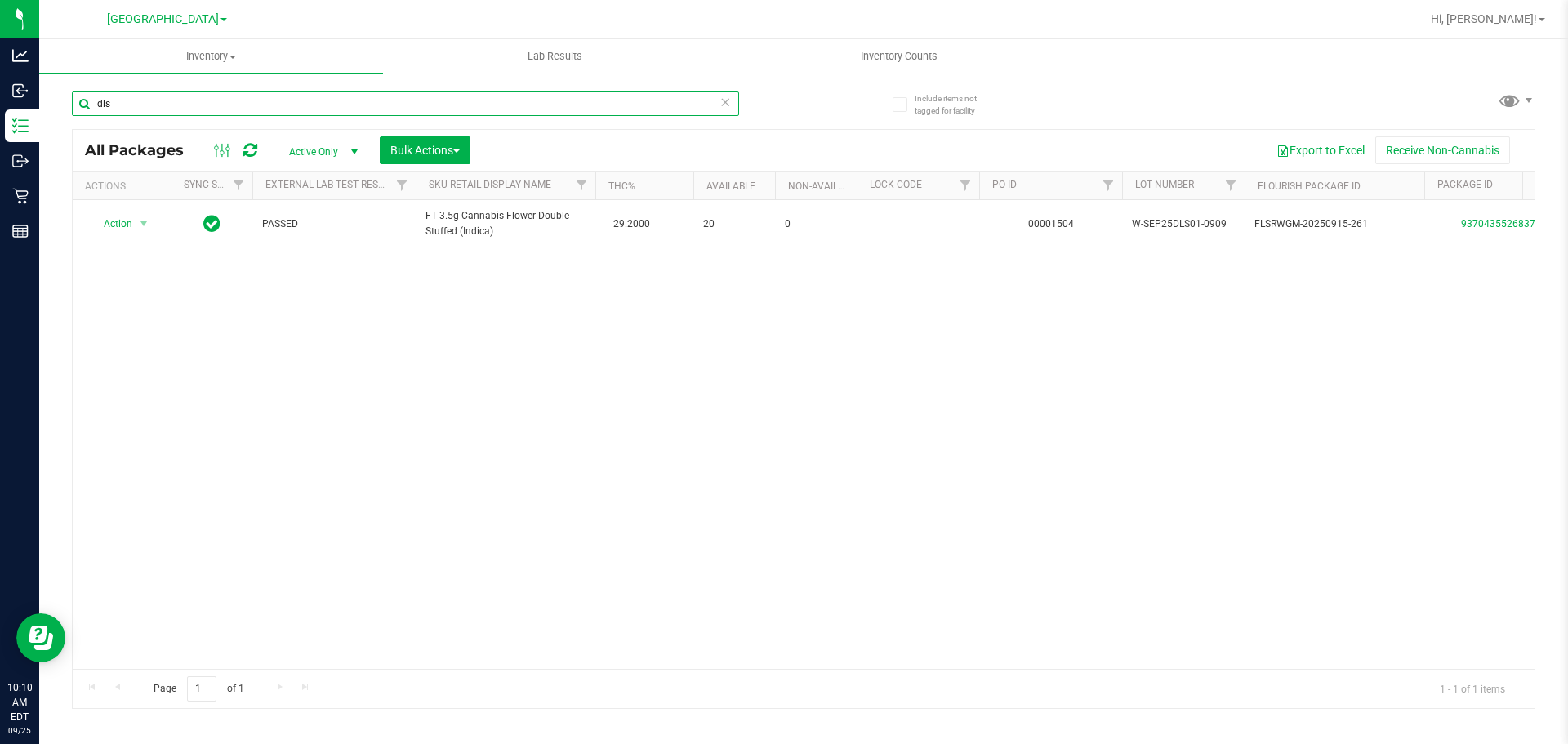
type input "dls"
click at [725, 102] on icon at bounding box center [724, 101] width 11 height 20
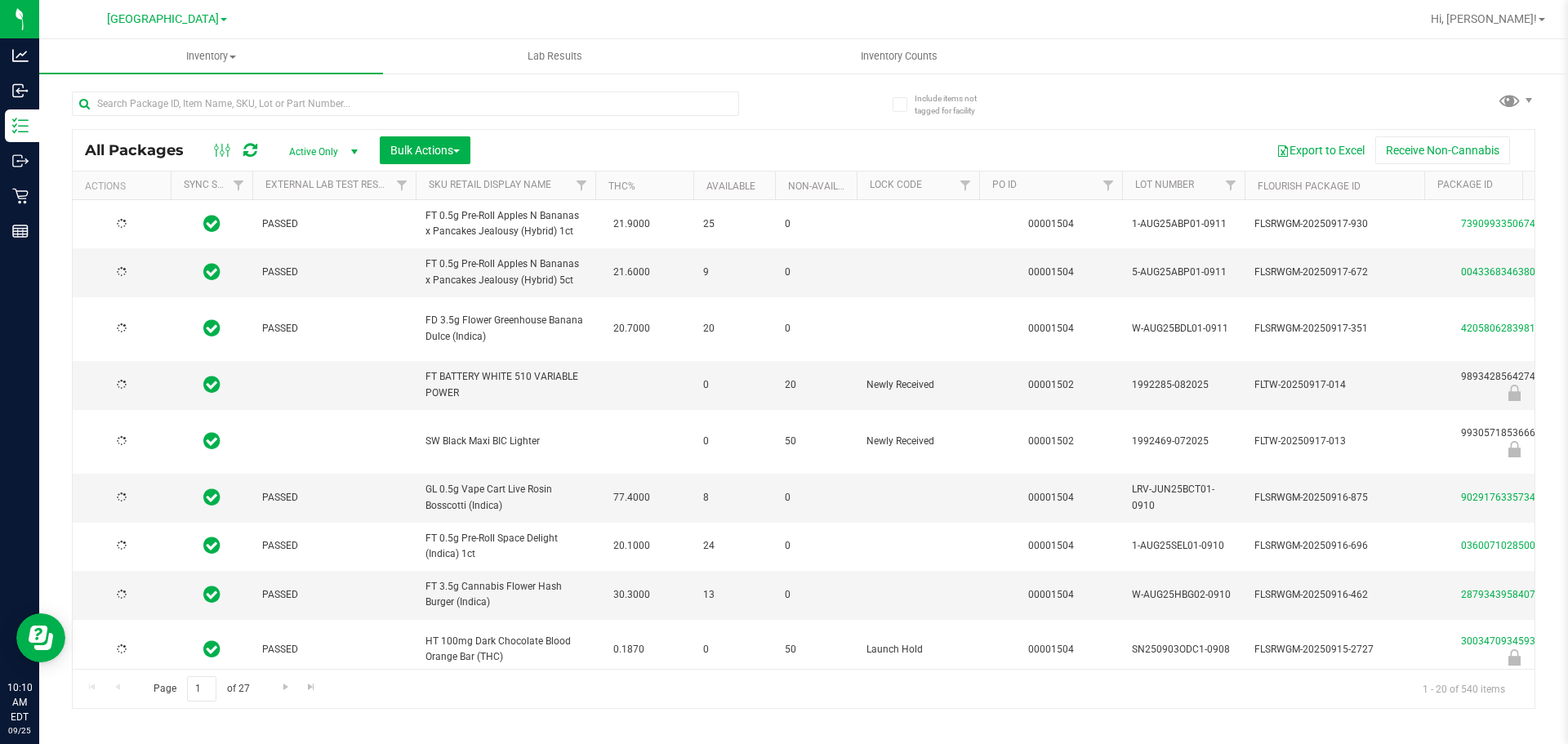
type input "[DATE]"
click at [265, 98] on input "text" at bounding box center [405, 104] width 667 height 24
type input "5317984838472937"
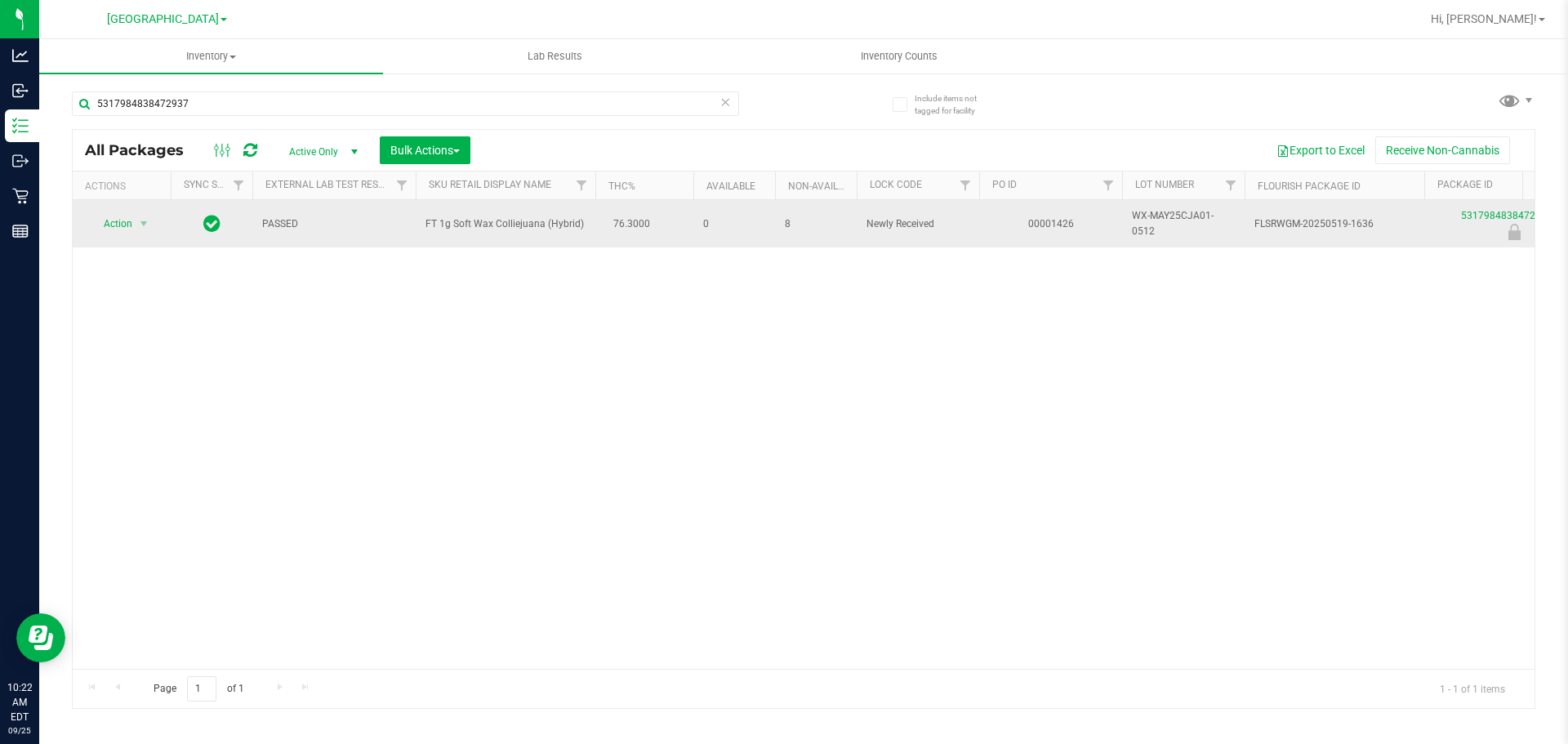
click at [133, 235] on td "Action Action Edit attributes Global inventory Locate package Package audit log…" at bounding box center [121, 223] width 98 height 48
click at [129, 232] on span "Action" at bounding box center [111, 224] width 44 height 22
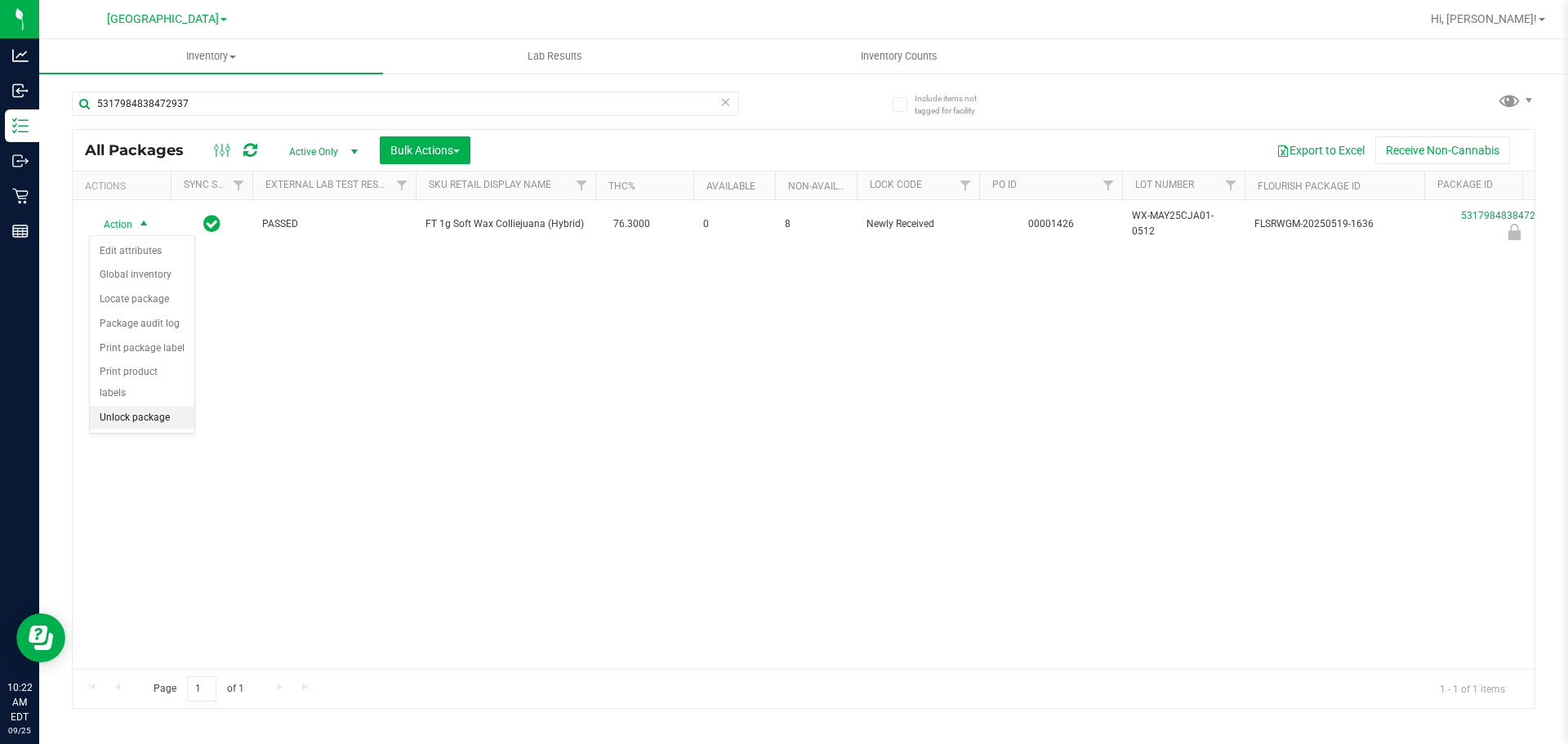
click at [136, 405] on li "Unlock package" at bounding box center [142, 417] width 105 height 24
